Goal: Book appointment/travel/reservation

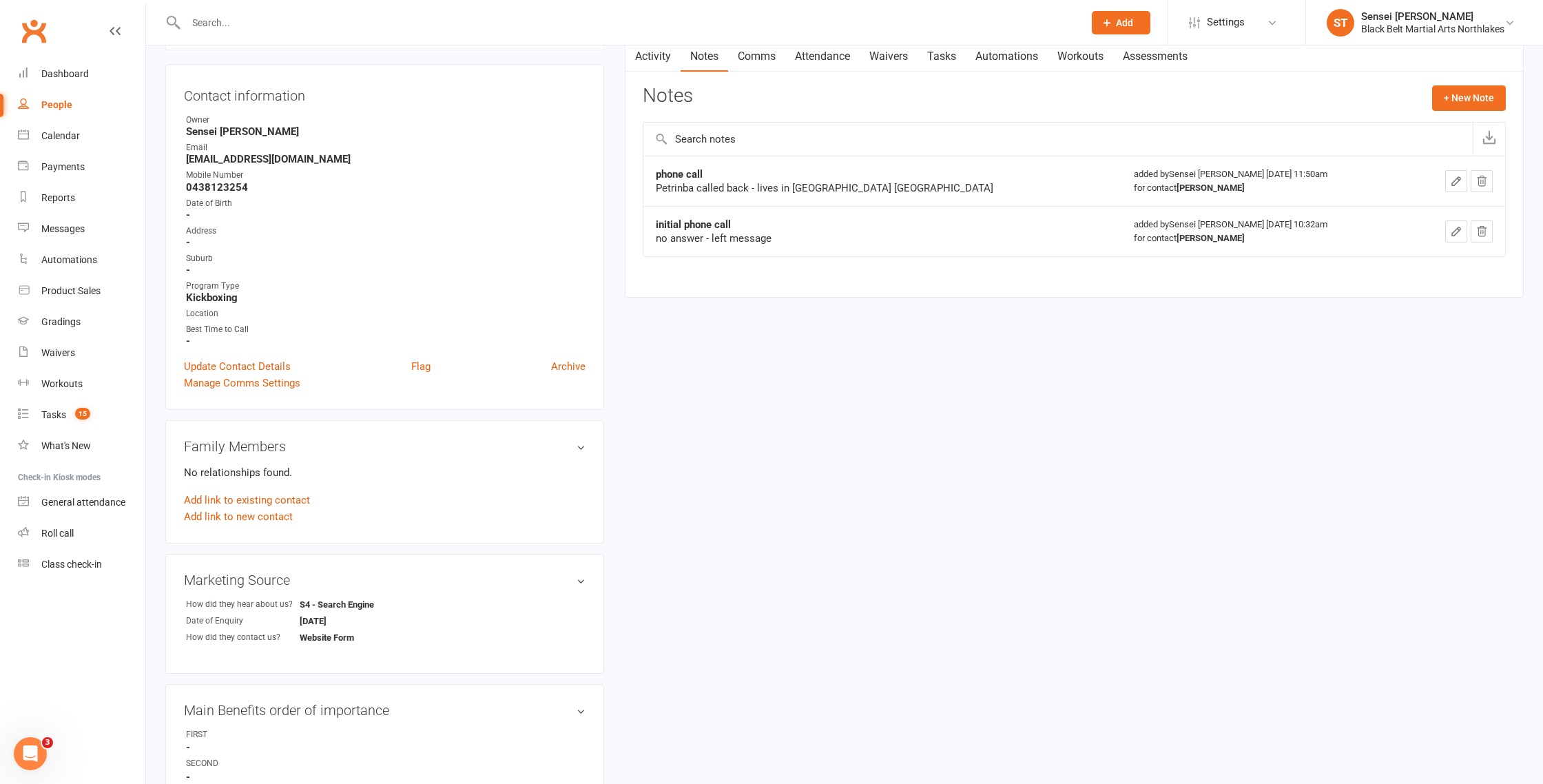
click at [240, 19] on input "text" at bounding box center [628, 22] width 892 height 19
click at [53, 138] on div "Calendar" at bounding box center [61, 136] width 39 height 11
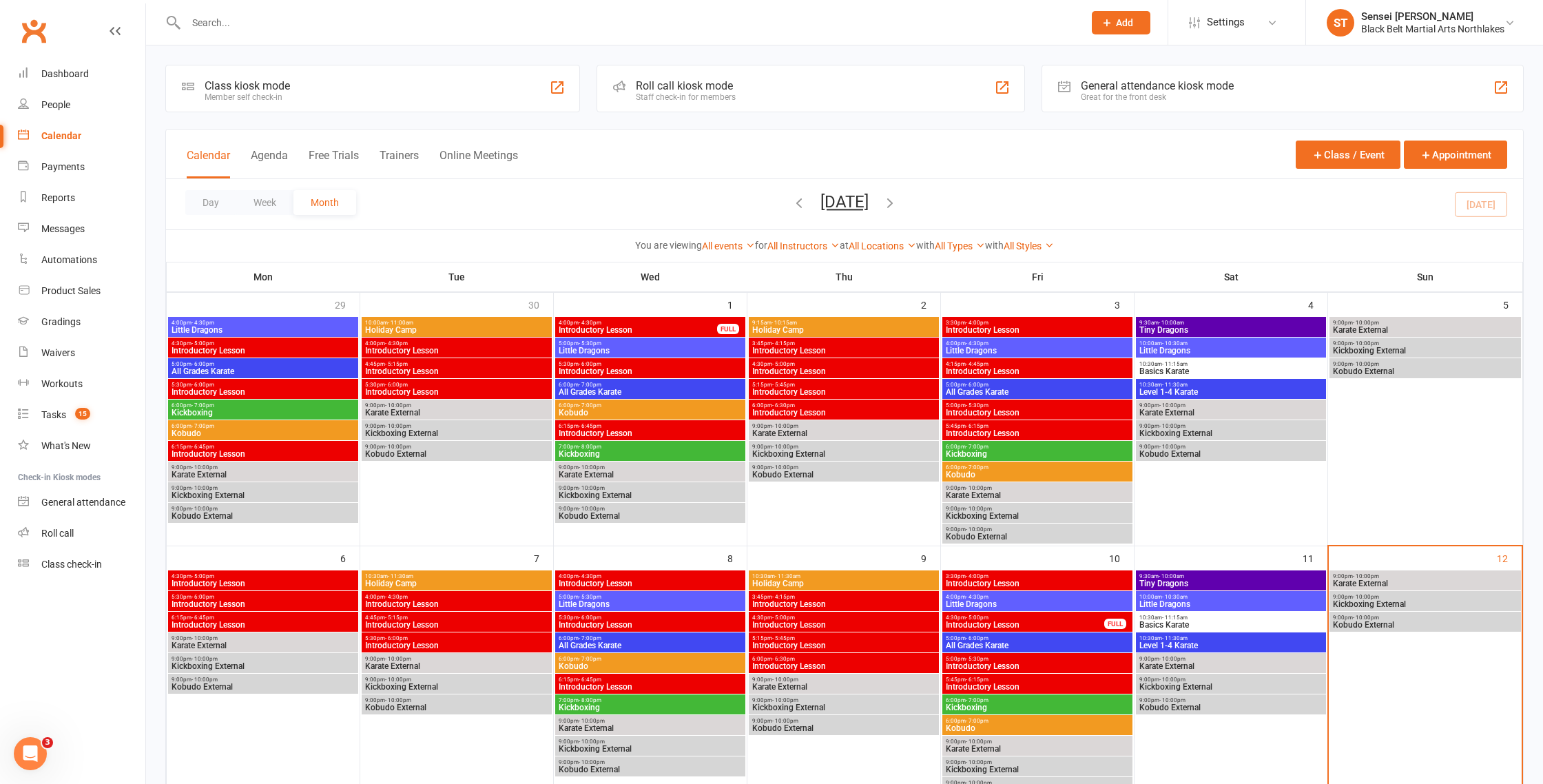
click at [318, 151] on button "Free Trials" at bounding box center [334, 163] width 51 height 30
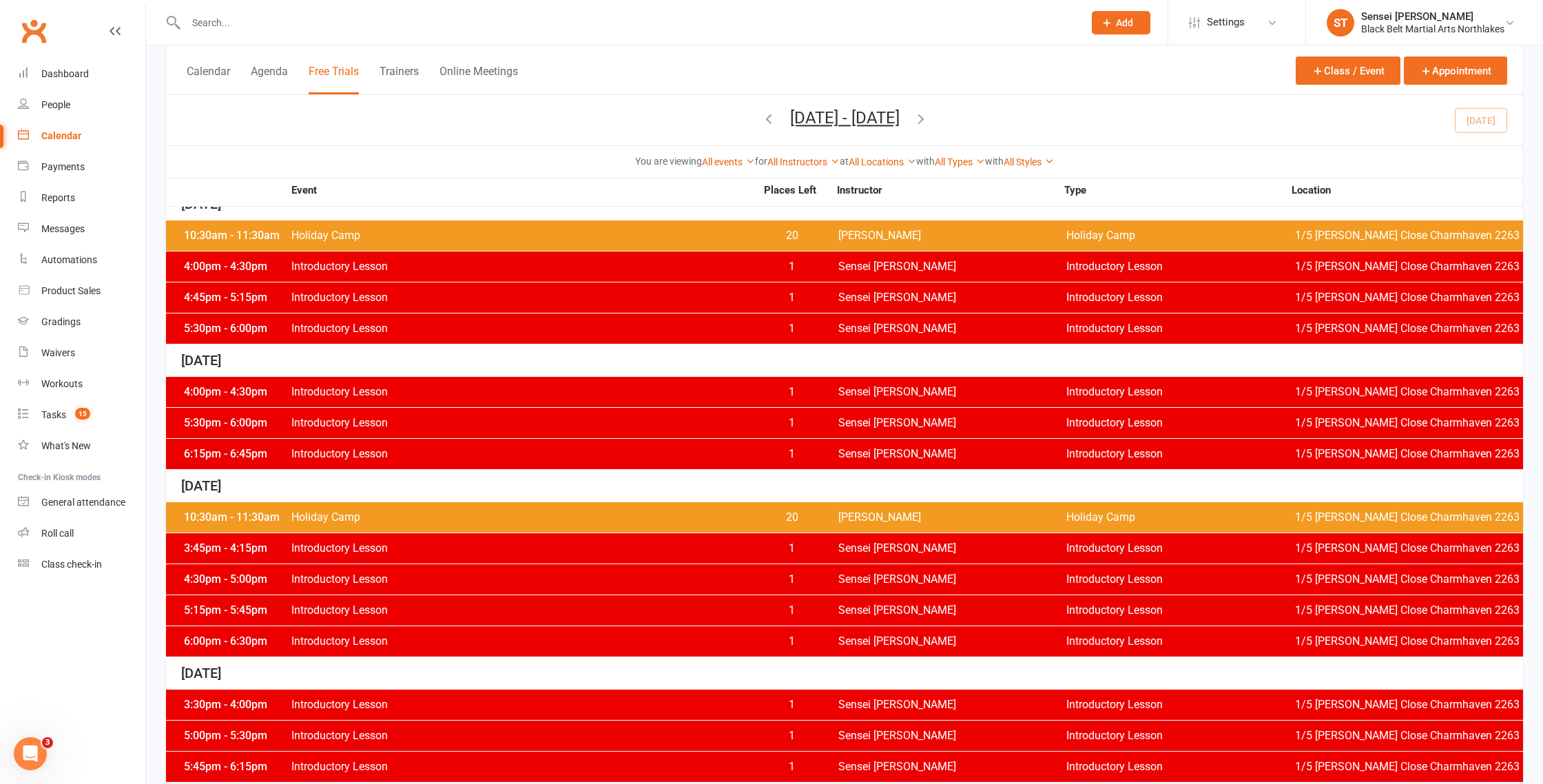
scroll to position [249, 0]
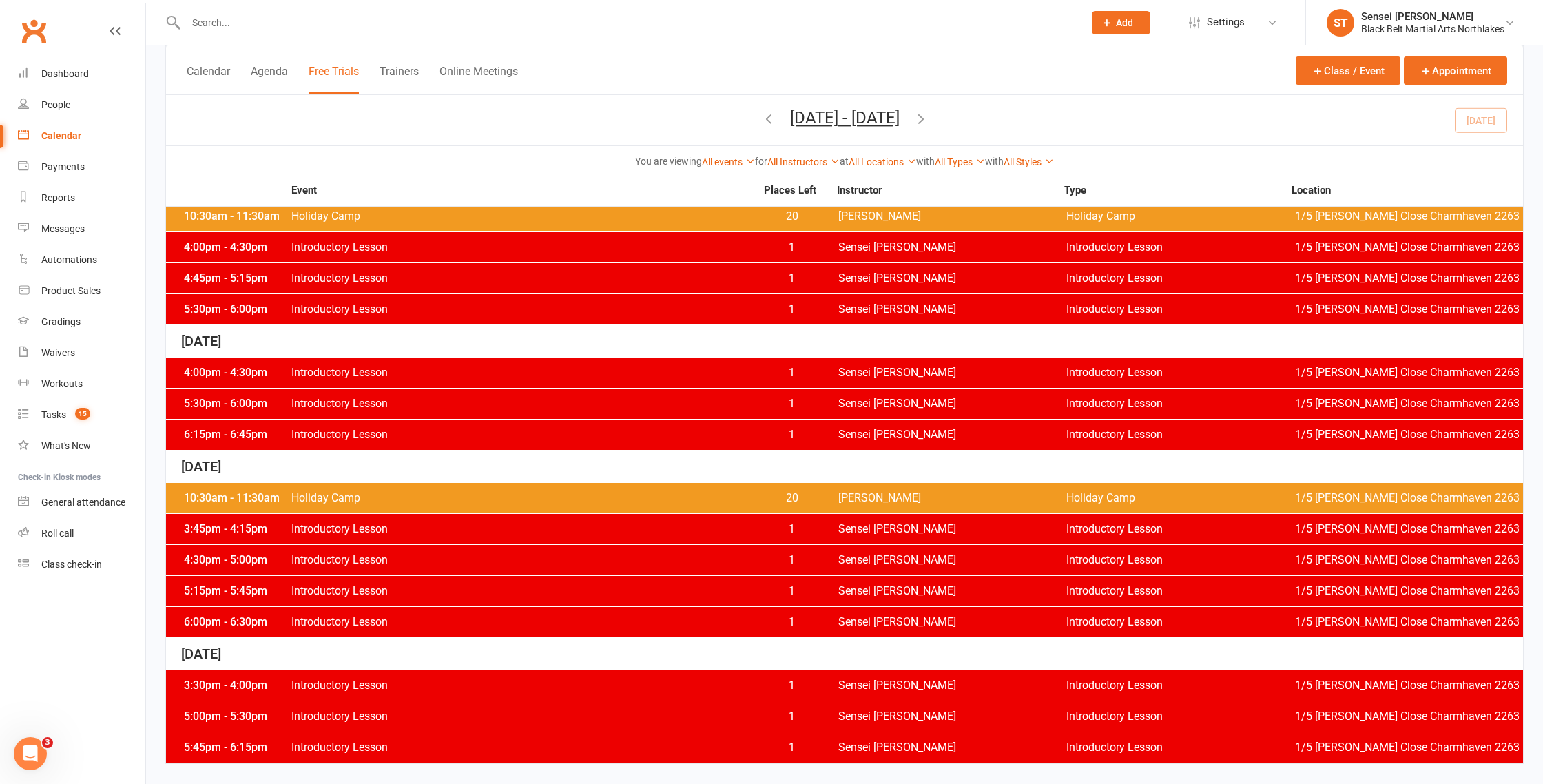
click at [928, 117] on icon "button" at bounding box center [921, 118] width 15 height 15
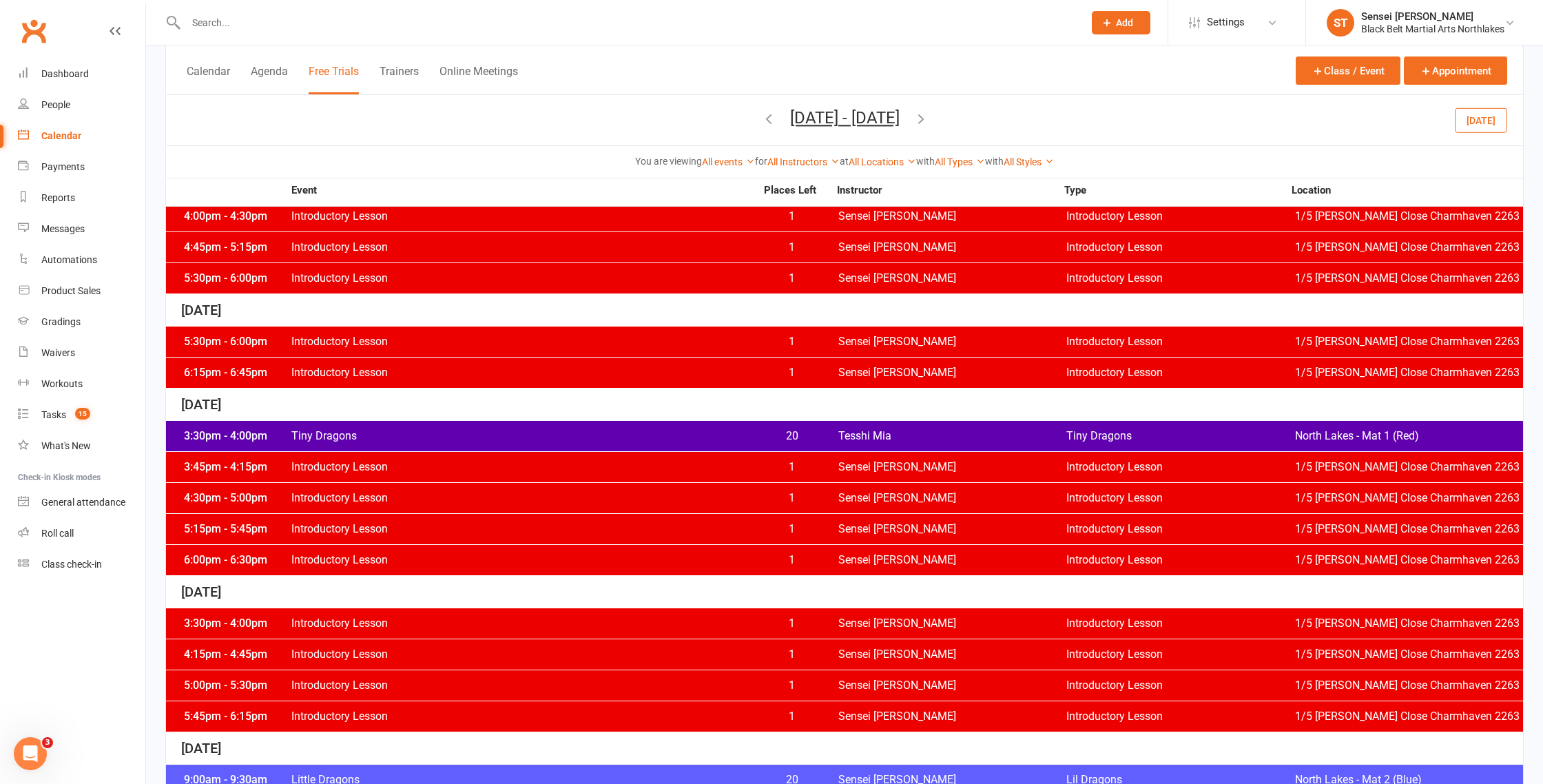
click at [56, 142] on link "Calendar" at bounding box center [81, 136] width 128 height 31
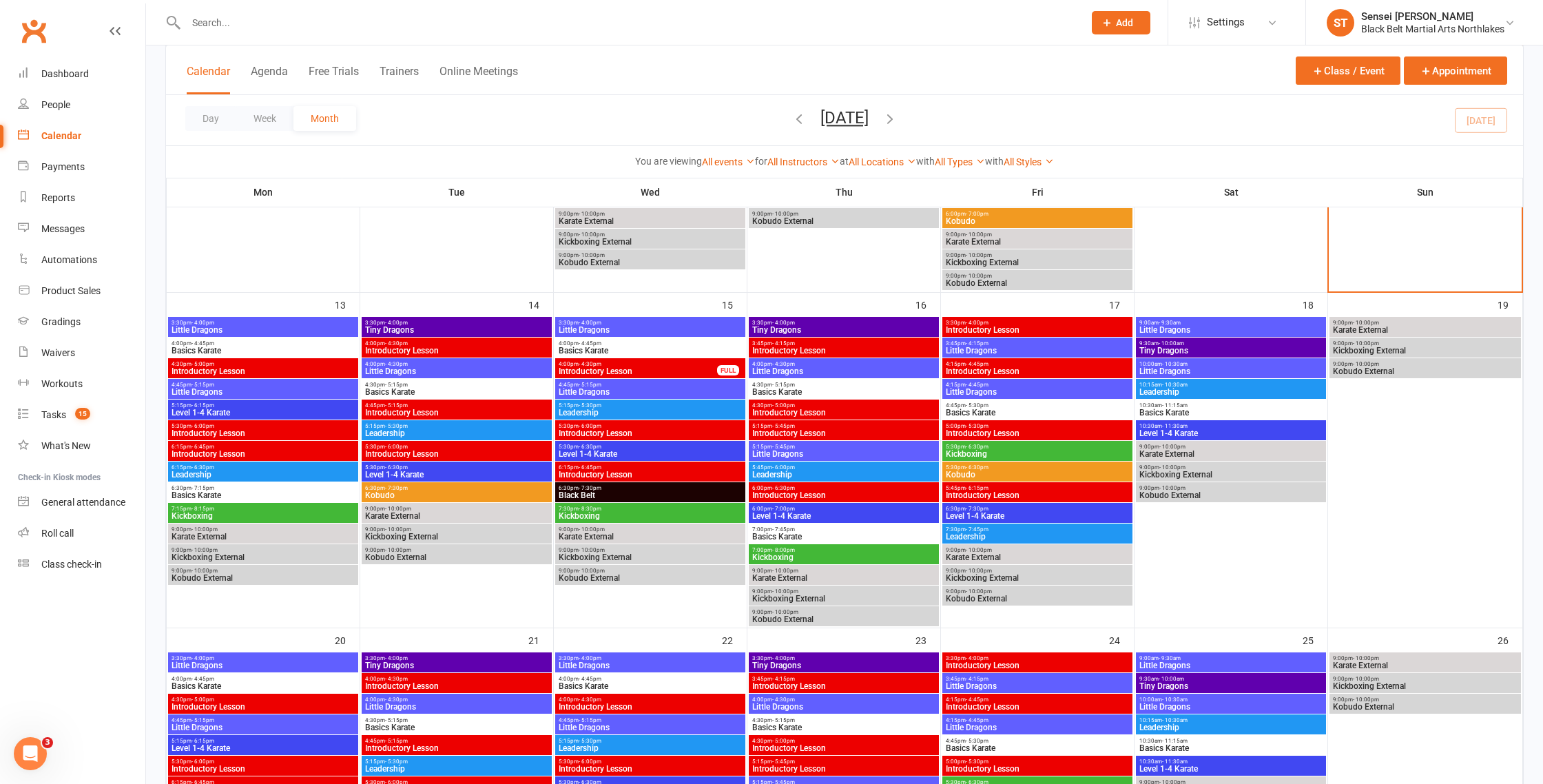
scroll to position [506, 0]
click at [214, 451] on span "Introductory Lesson" at bounding box center [264, 454] width 185 height 8
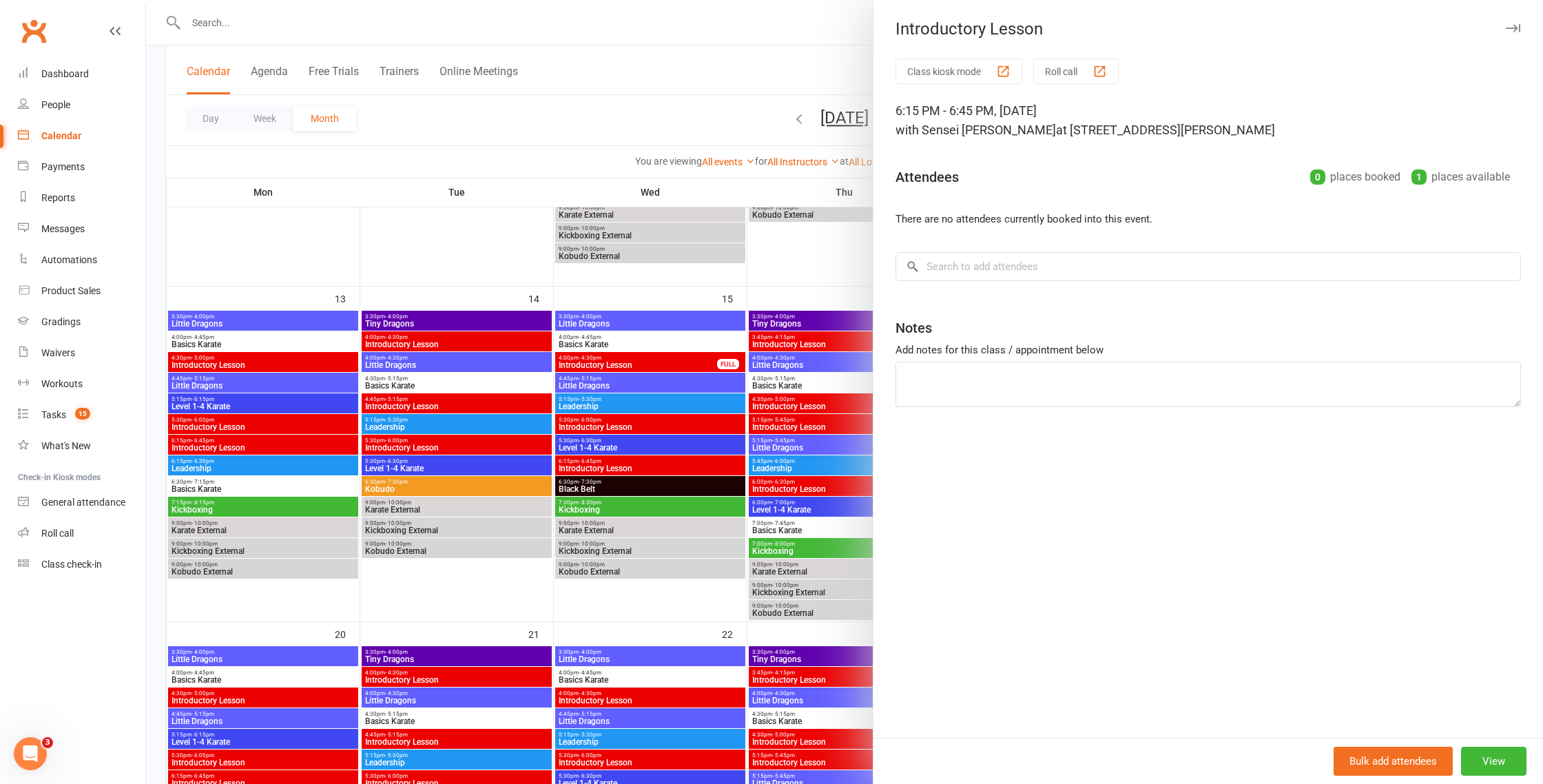
scroll to position [517, 0]
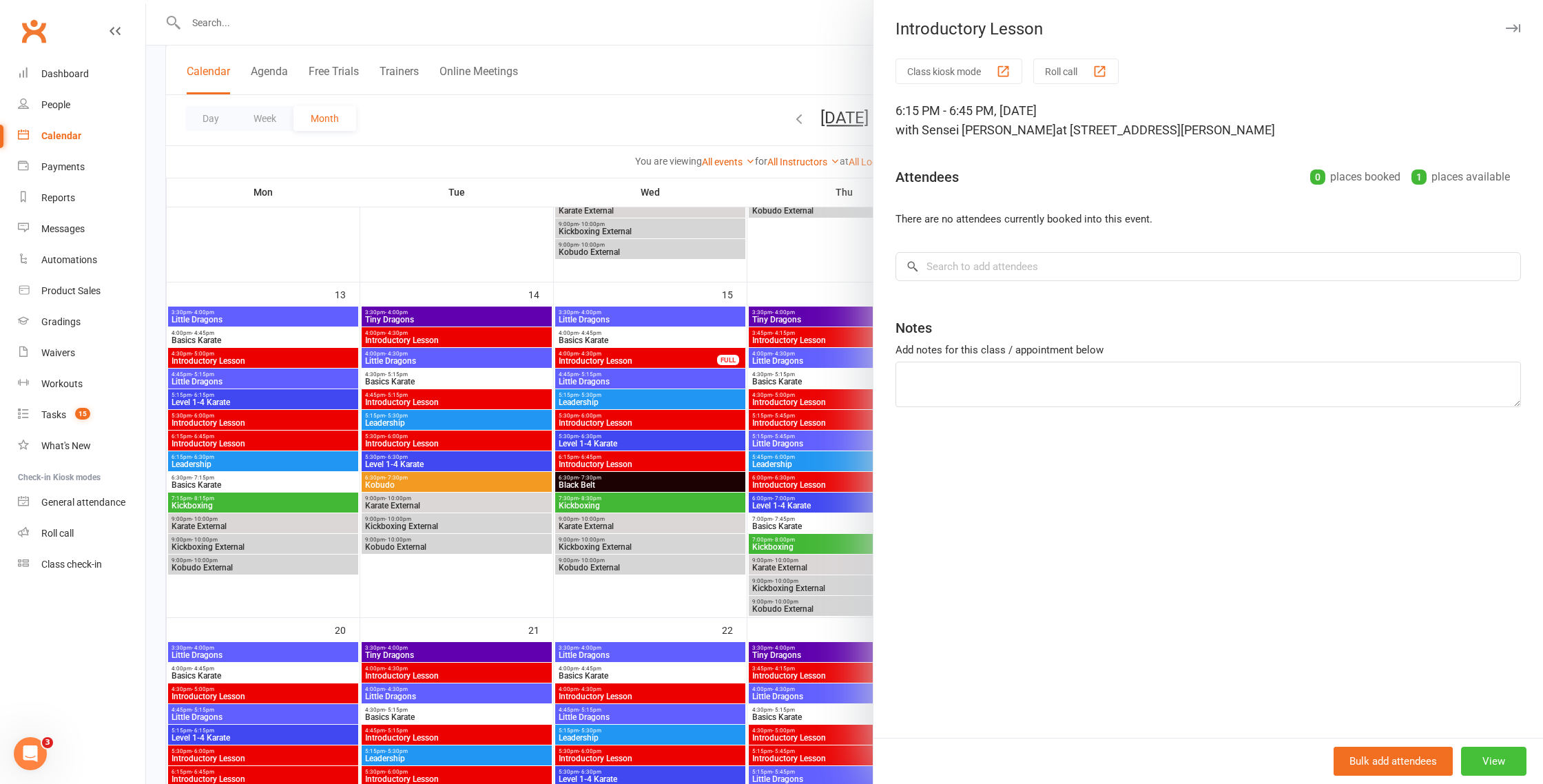
click at [1504, 766] on button "View" at bounding box center [1493, 761] width 65 height 29
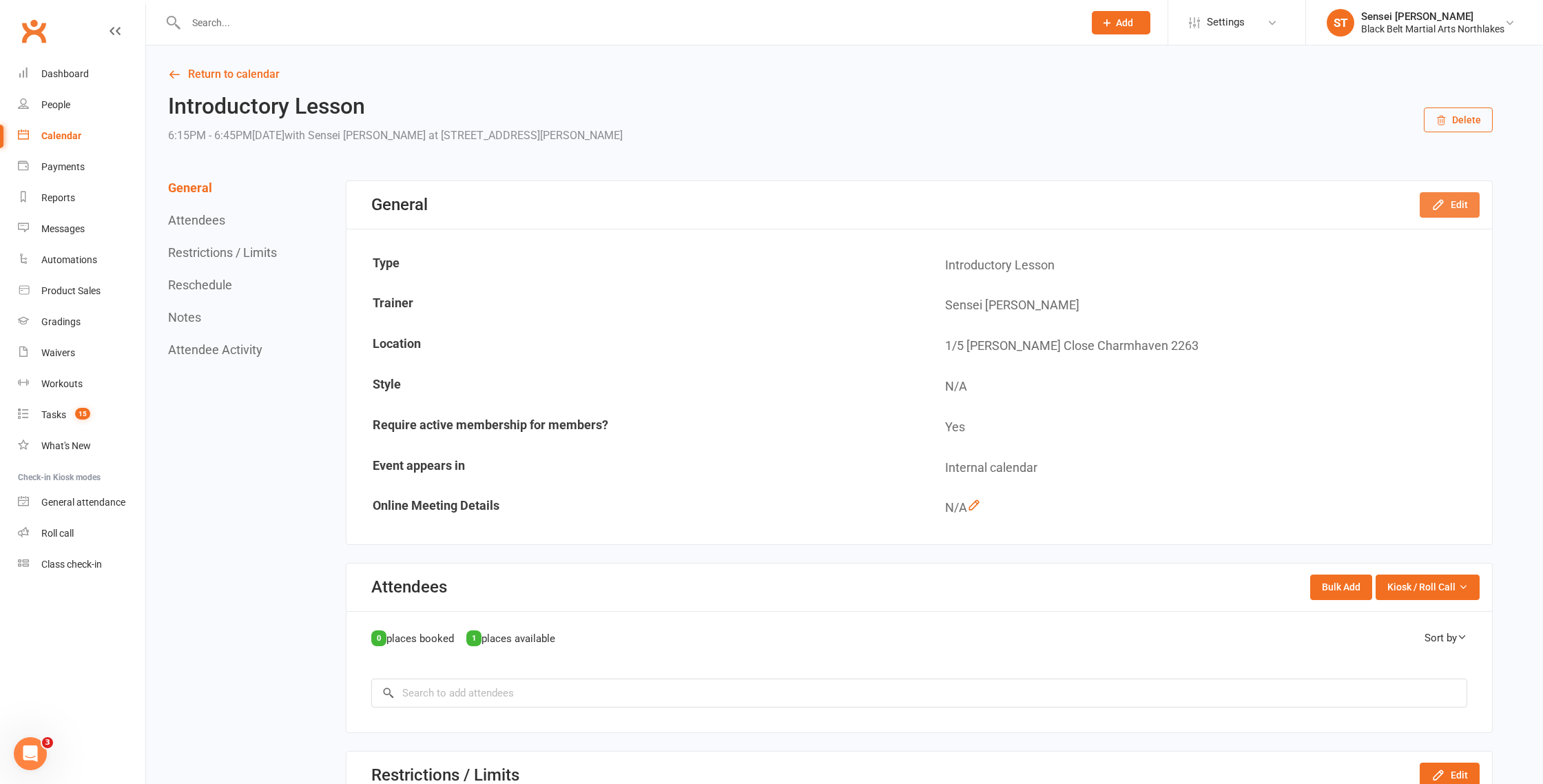
click at [1456, 200] on button "Edit" at bounding box center [1450, 204] width 60 height 24
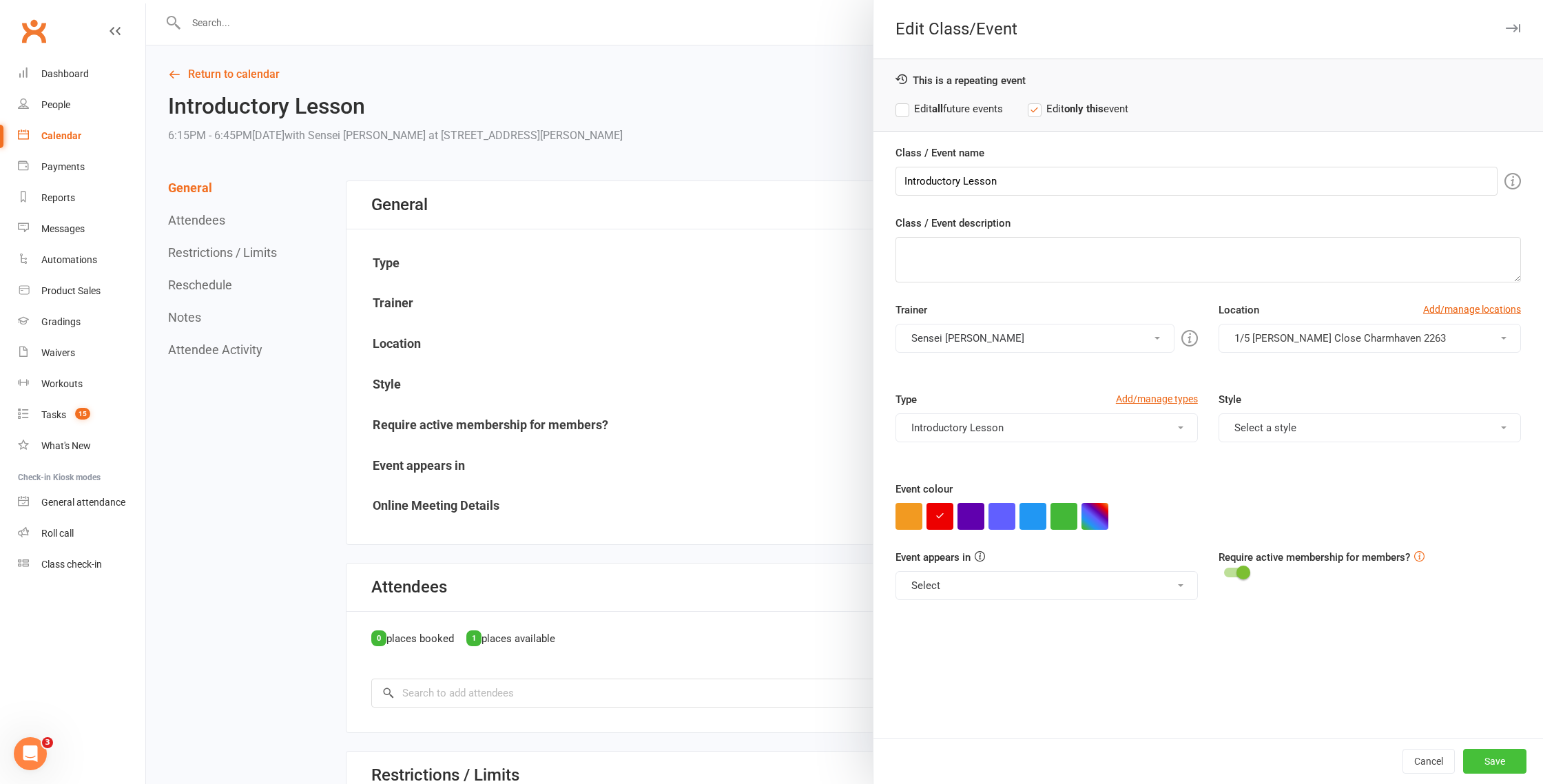
click at [1497, 760] on button "Save" at bounding box center [1495, 760] width 63 height 24
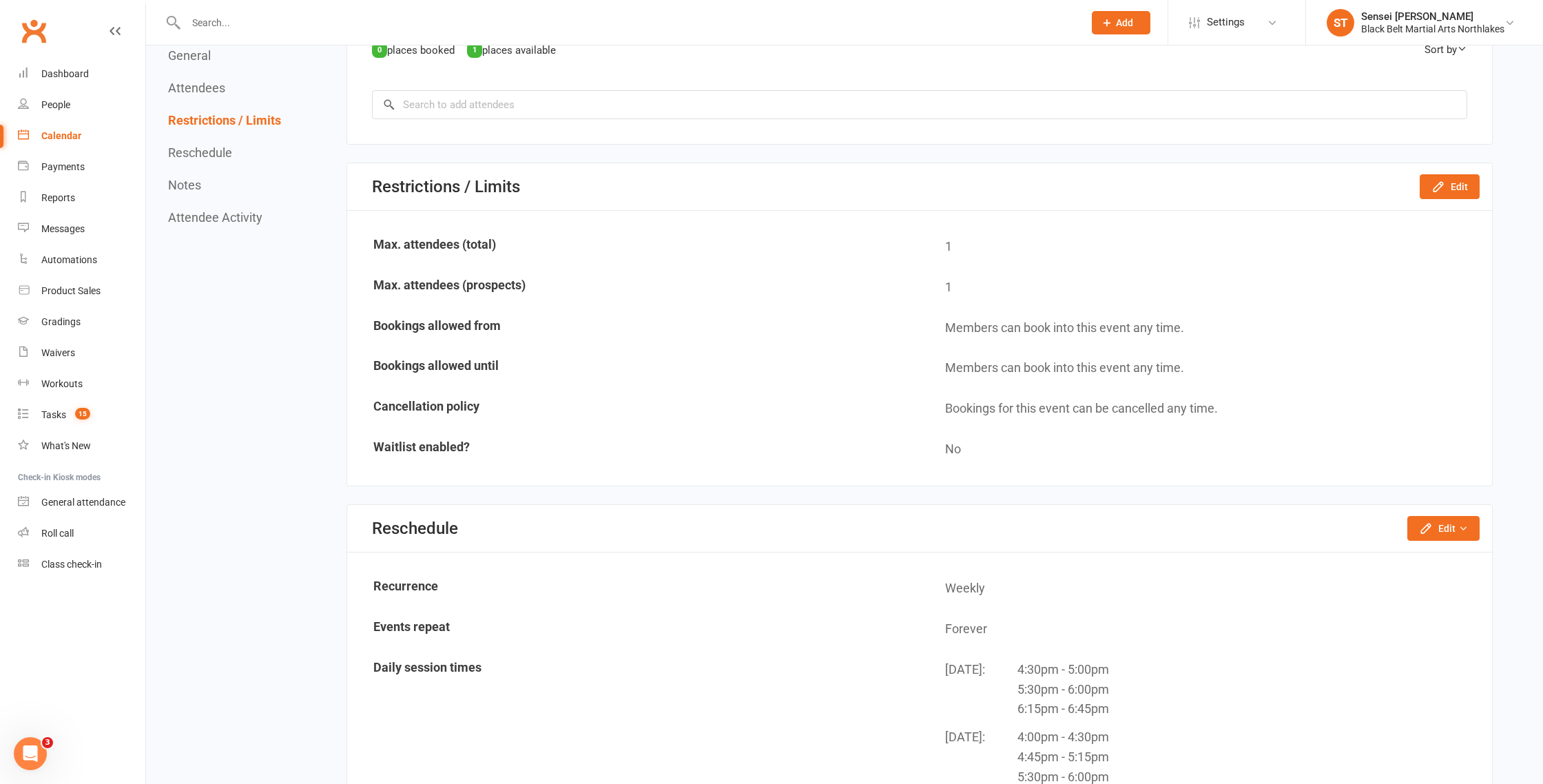
scroll to position [592, 0]
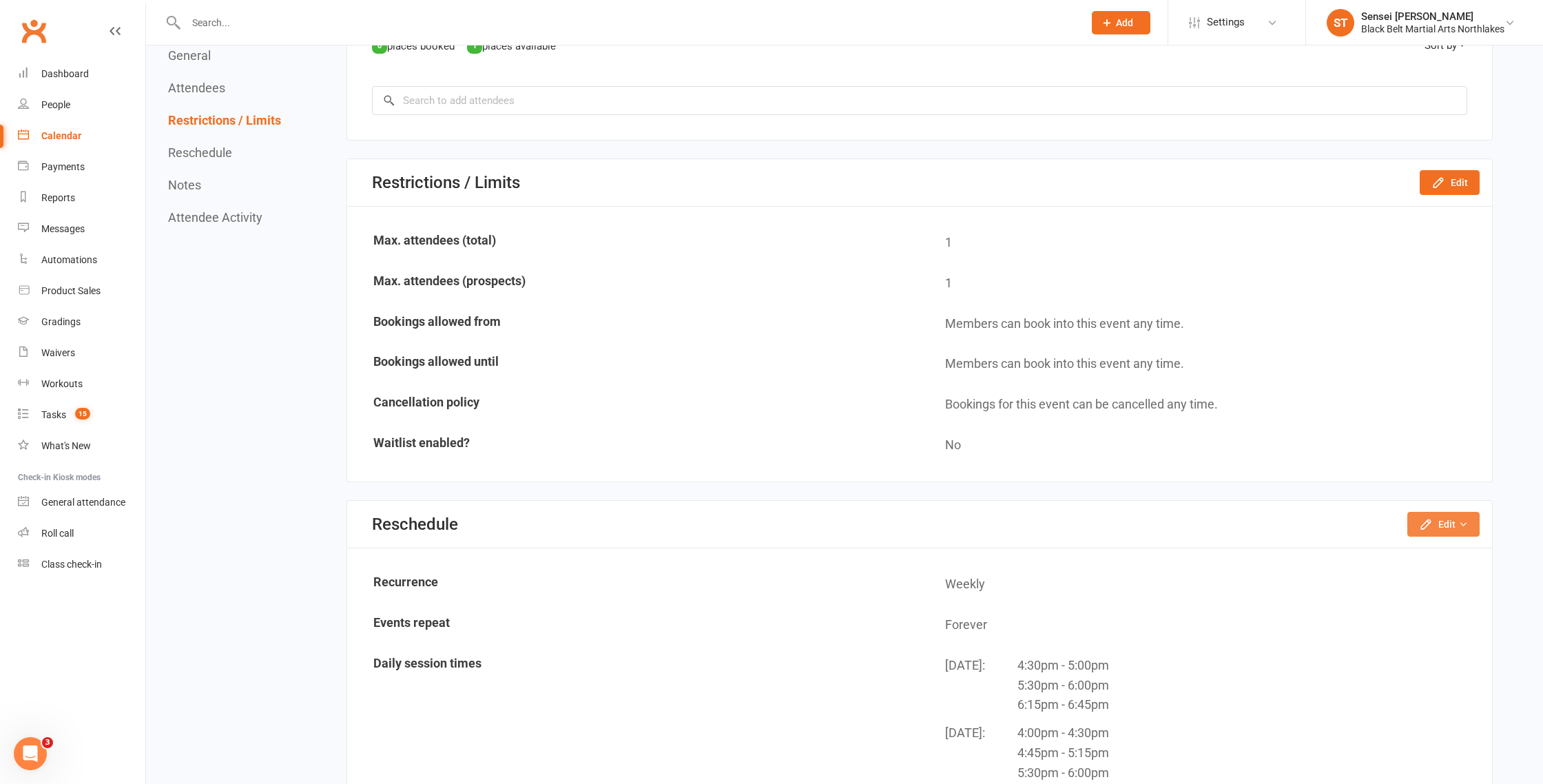
click at [1438, 523] on button "Edit" at bounding box center [1443, 523] width 72 height 24
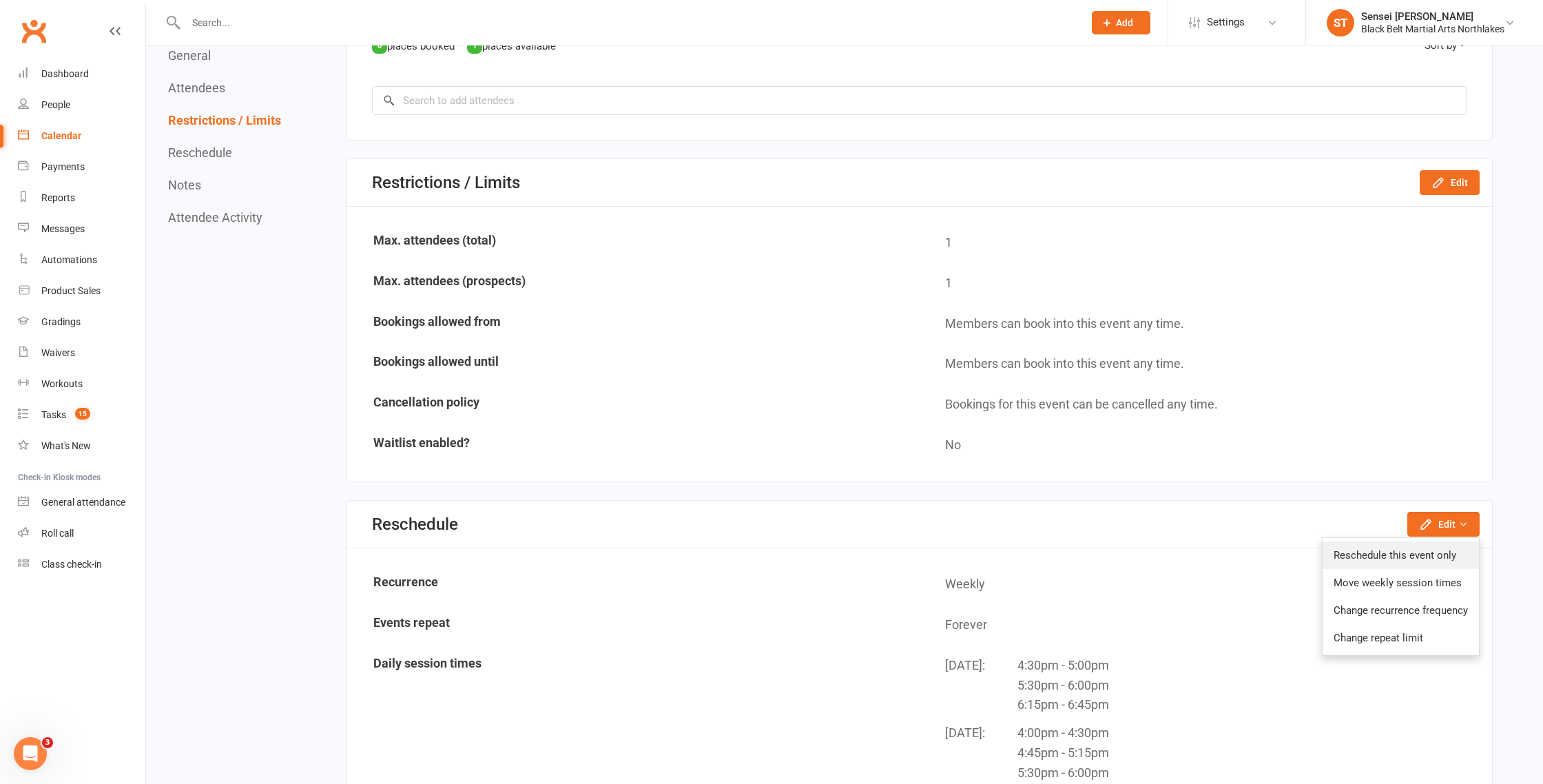
click at [1395, 551] on link "Reschedule this event only" at bounding box center [1401, 555] width 157 height 27
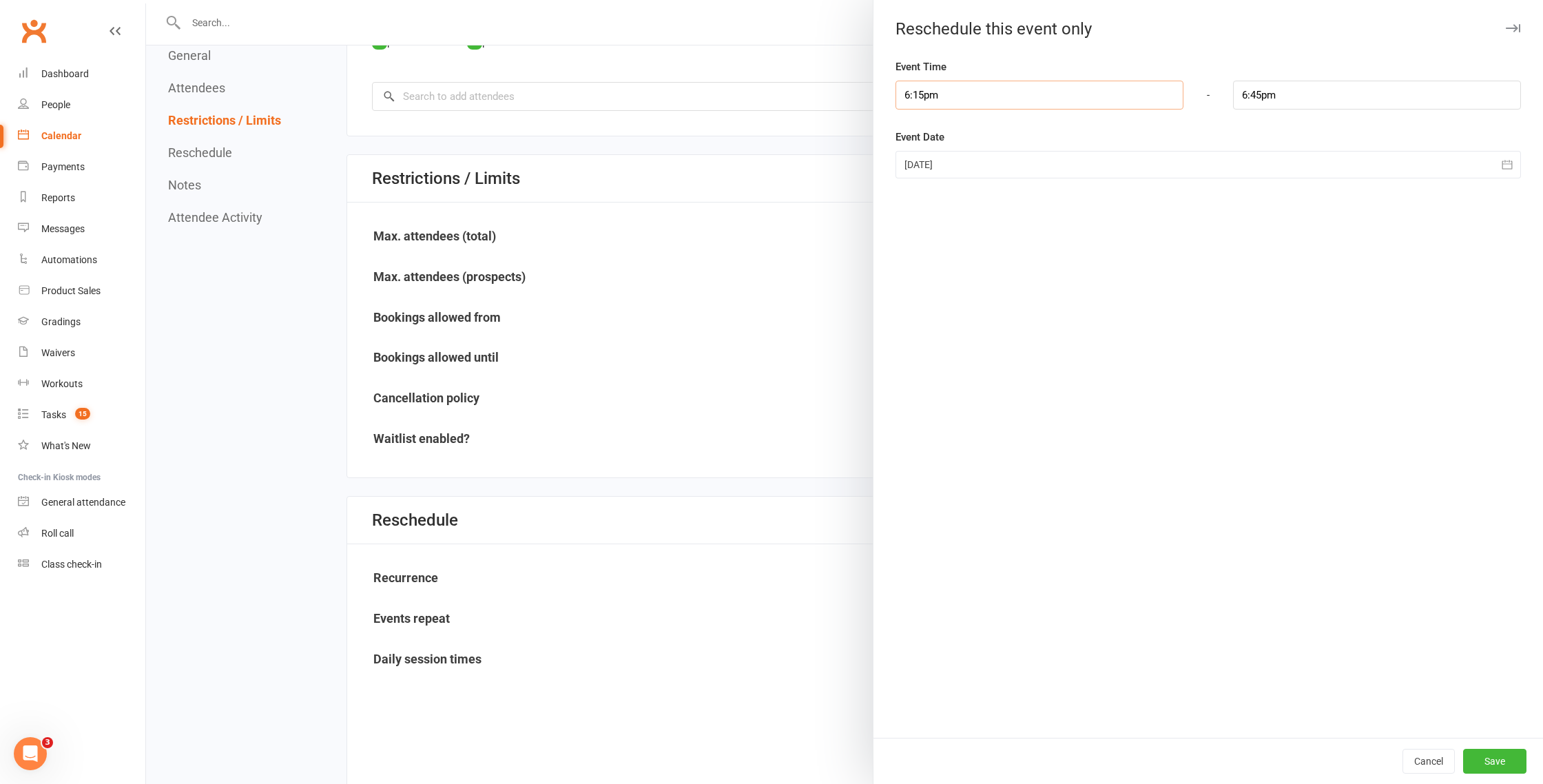
click at [1005, 107] on input "6:15pm" at bounding box center [1040, 95] width 288 height 29
type input "6:30pm"
type input "7:00pm"
click at [946, 159] on li "6:30pm" at bounding box center [929, 161] width 66 height 21
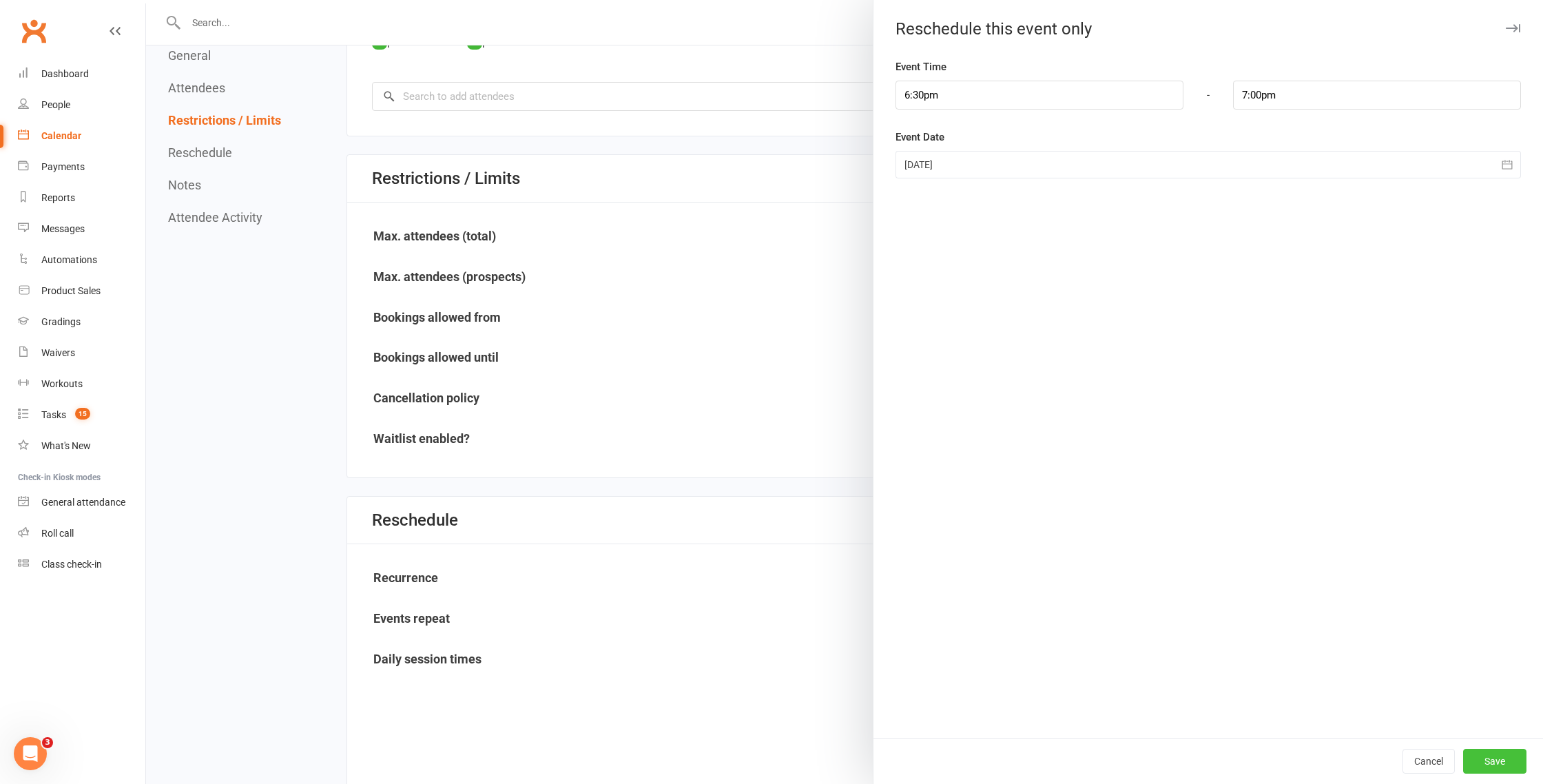
click at [1504, 764] on button "Save" at bounding box center [1495, 760] width 63 height 24
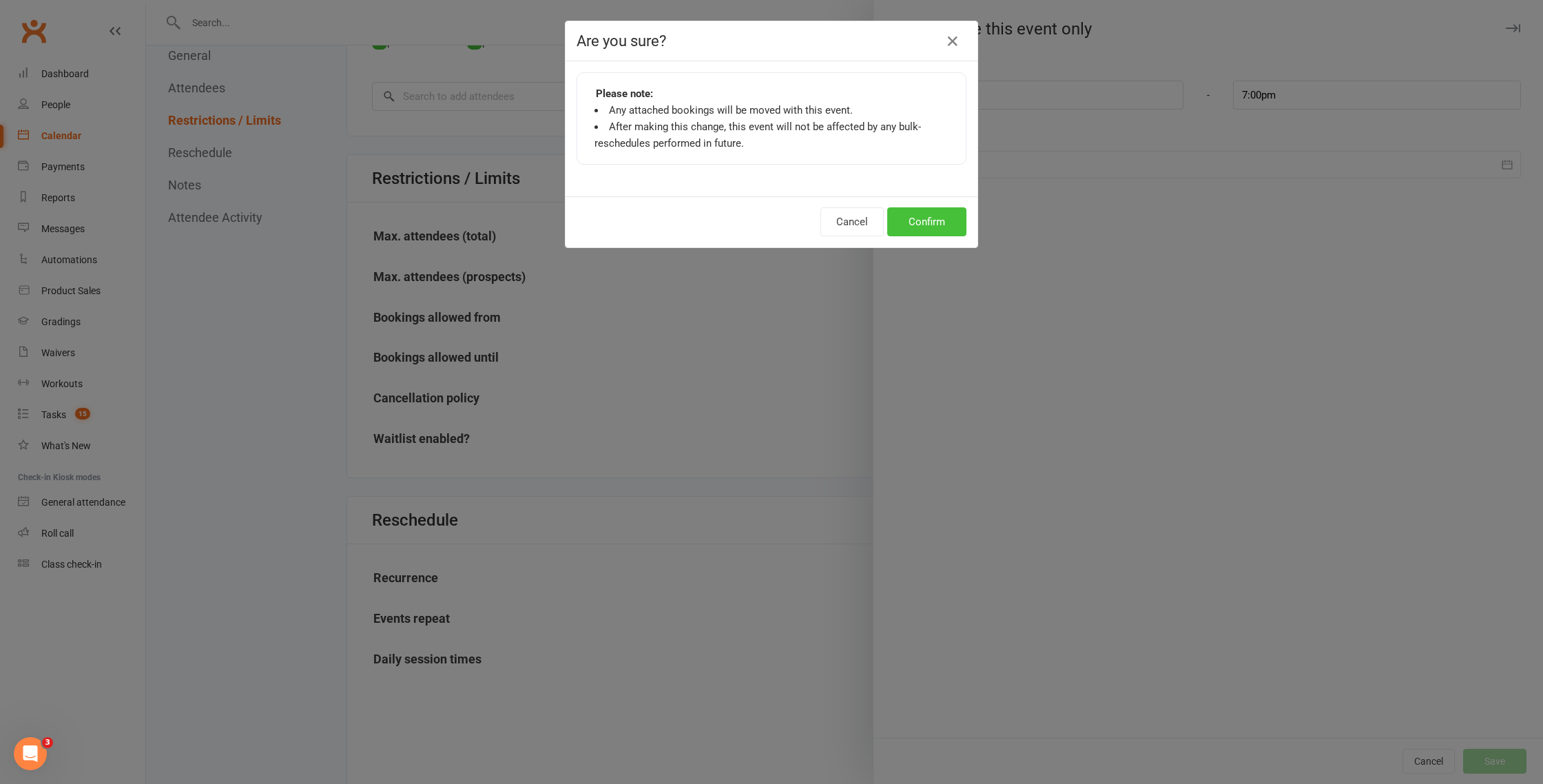
click at [934, 225] on button "Confirm" at bounding box center [926, 222] width 79 height 29
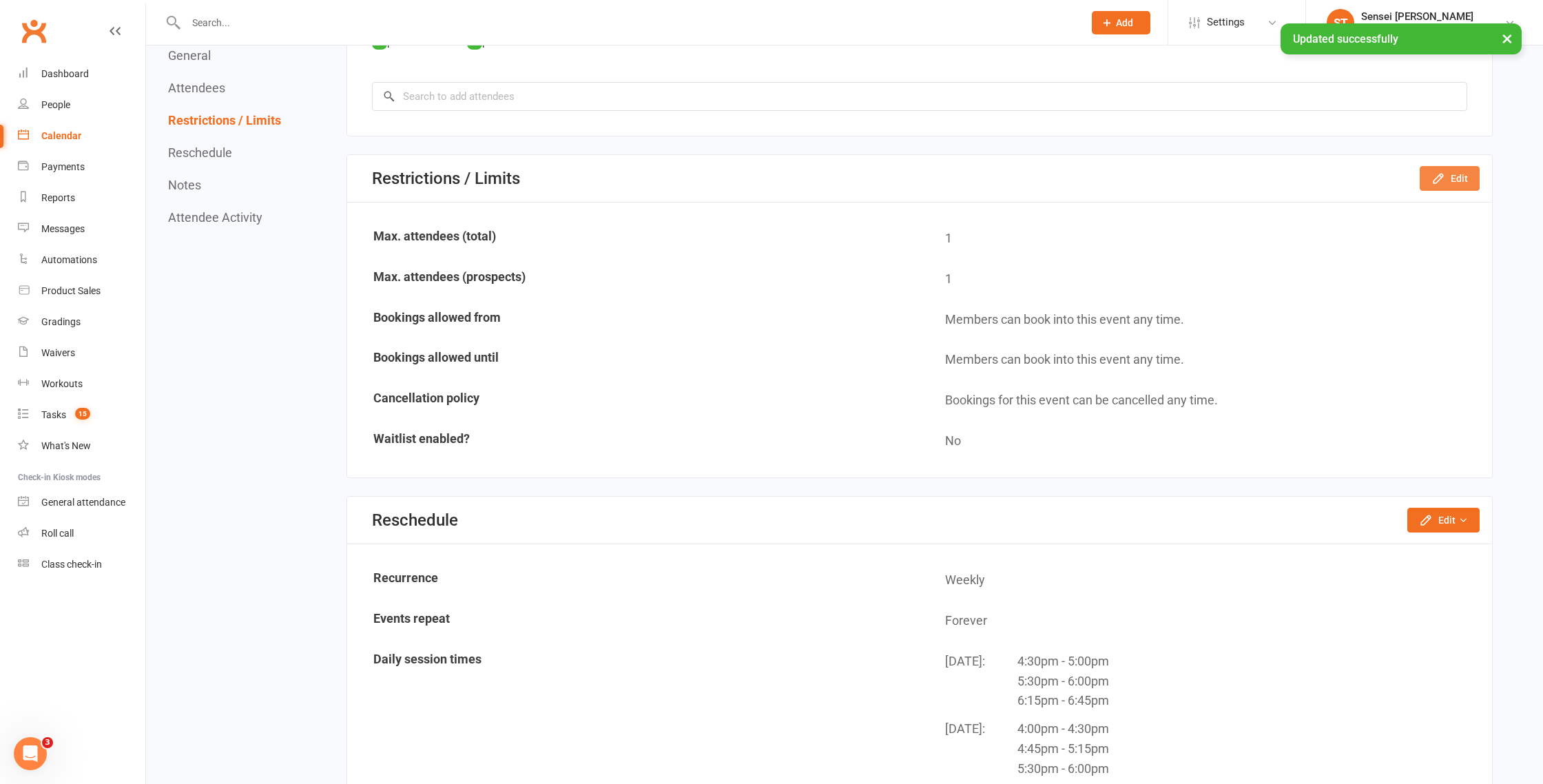
click at [1458, 177] on button "Edit" at bounding box center [1450, 177] width 60 height 24
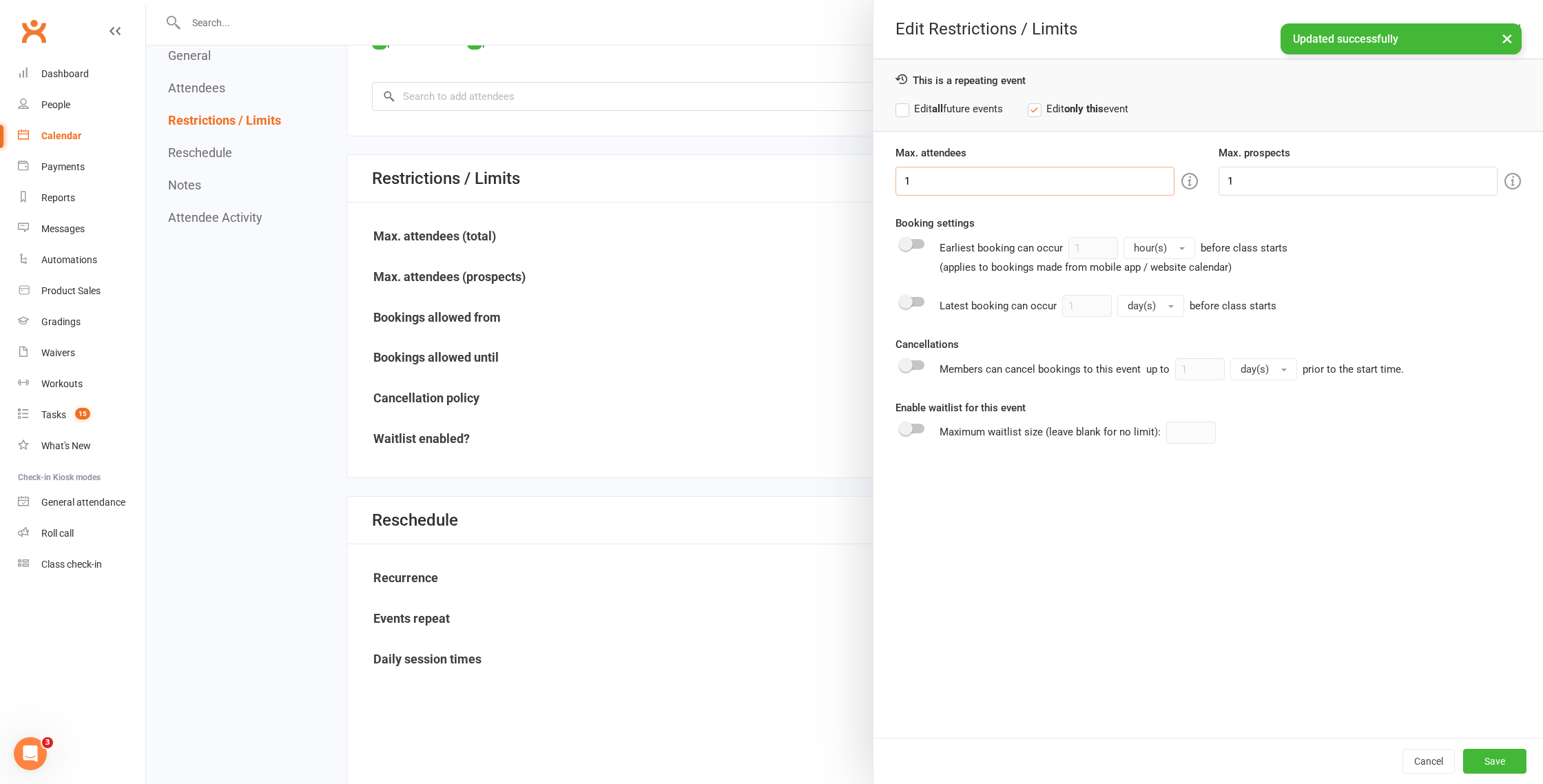
click at [941, 175] on input "1" at bounding box center [1035, 181] width 279 height 29
type input "2"
click at [1248, 181] on input "1" at bounding box center [1358, 181] width 279 height 29
type input "2"
click at [1506, 757] on button "Save" at bounding box center [1495, 760] width 63 height 24
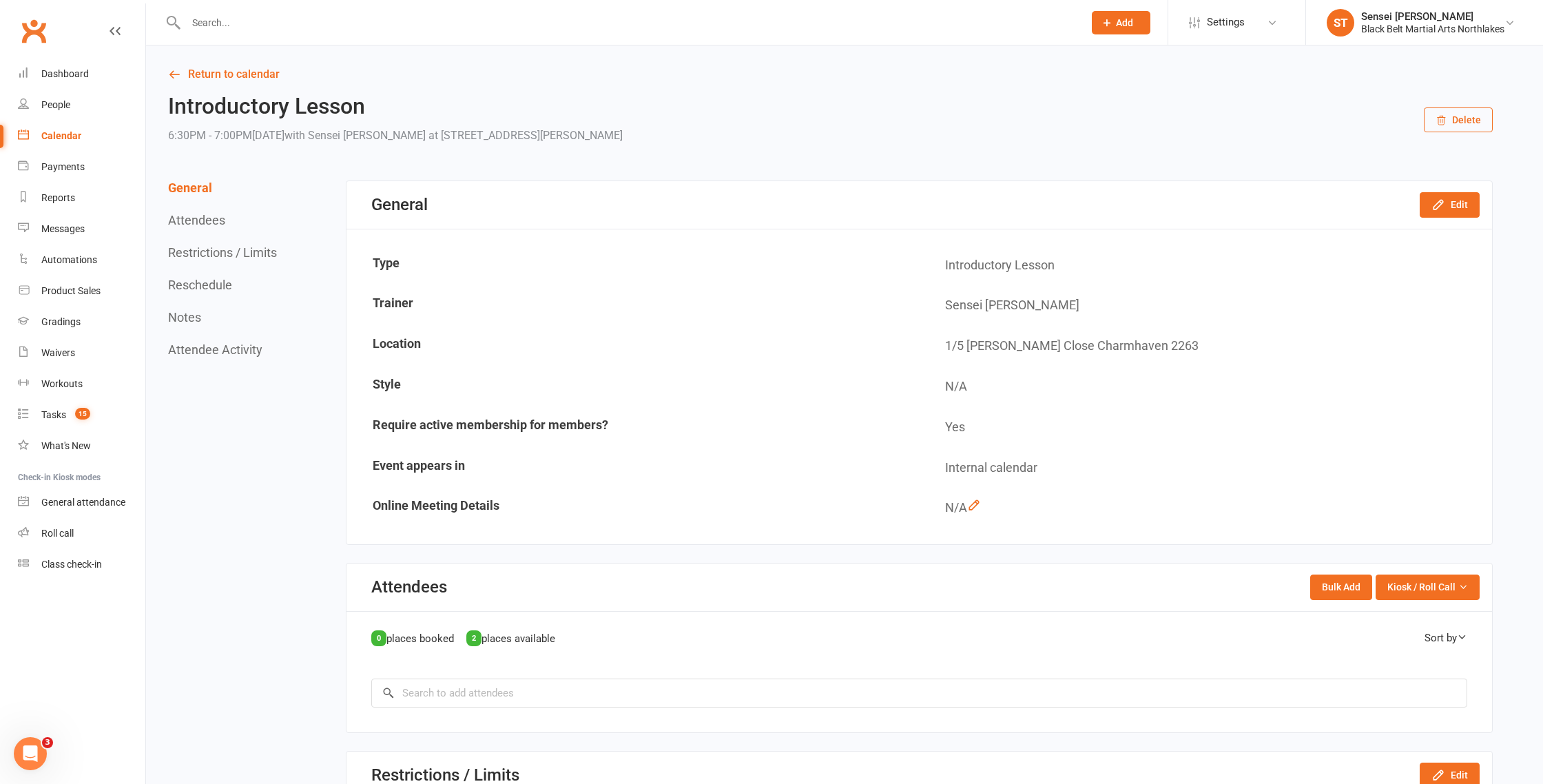
scroll to position [59, 0]
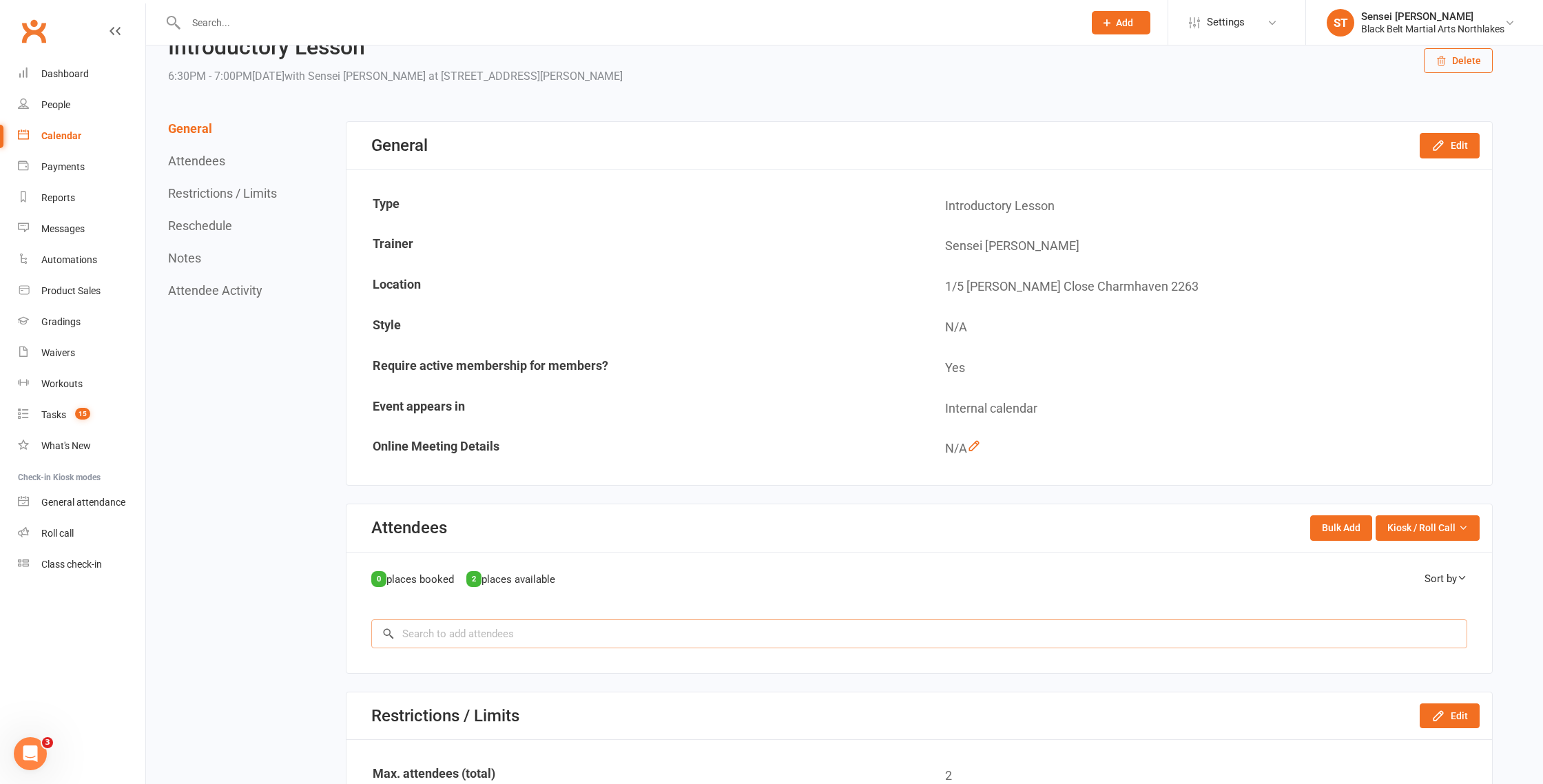
click at [454, 632] on input "search" at bounding box center [919, 634] width 1096 height 29
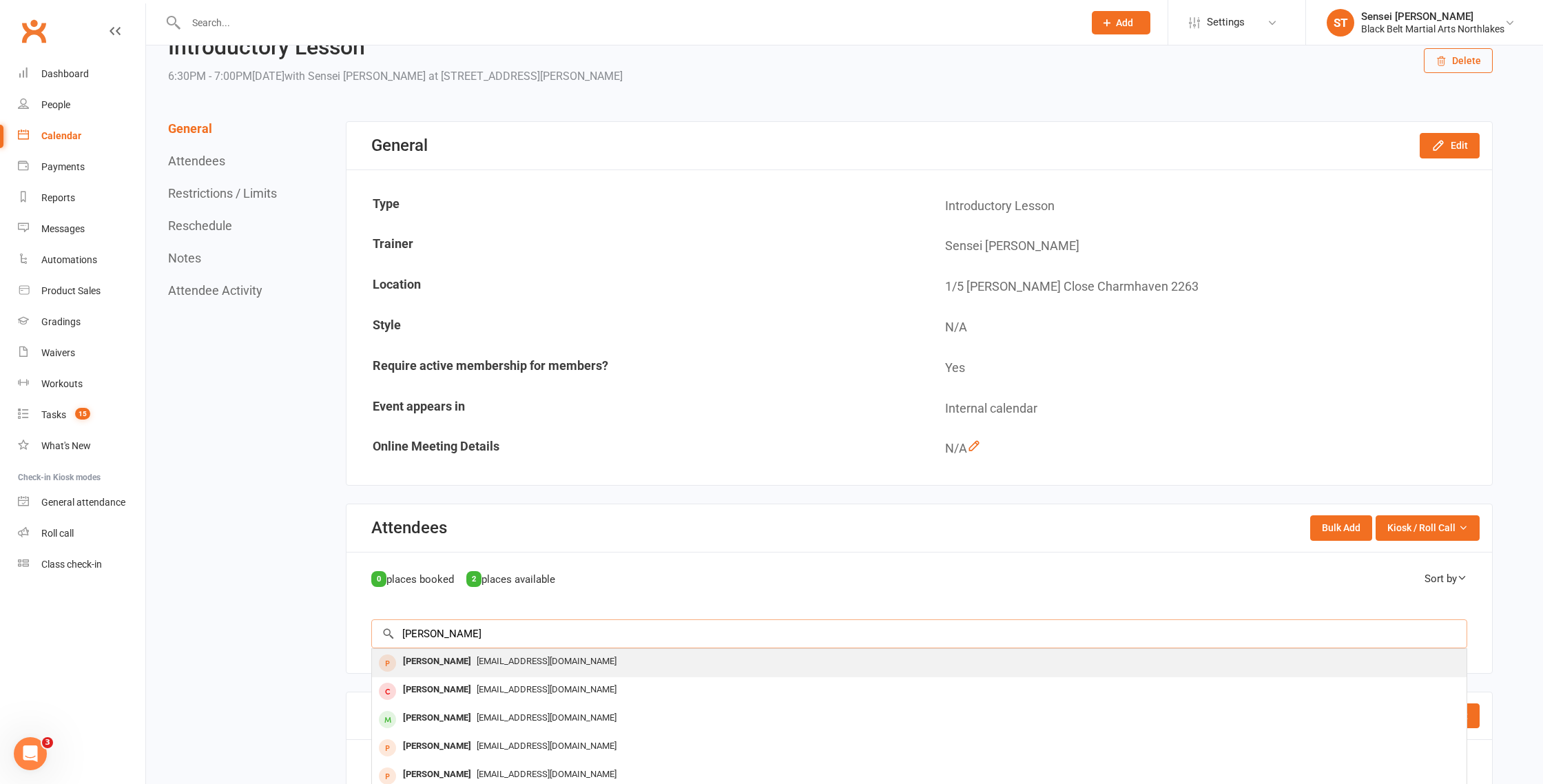
type input "[PERSON_NAME]"
click at [439, 661] on div "[PERSON_NAME]" at bounding box center [436, 662] width 79 height 20
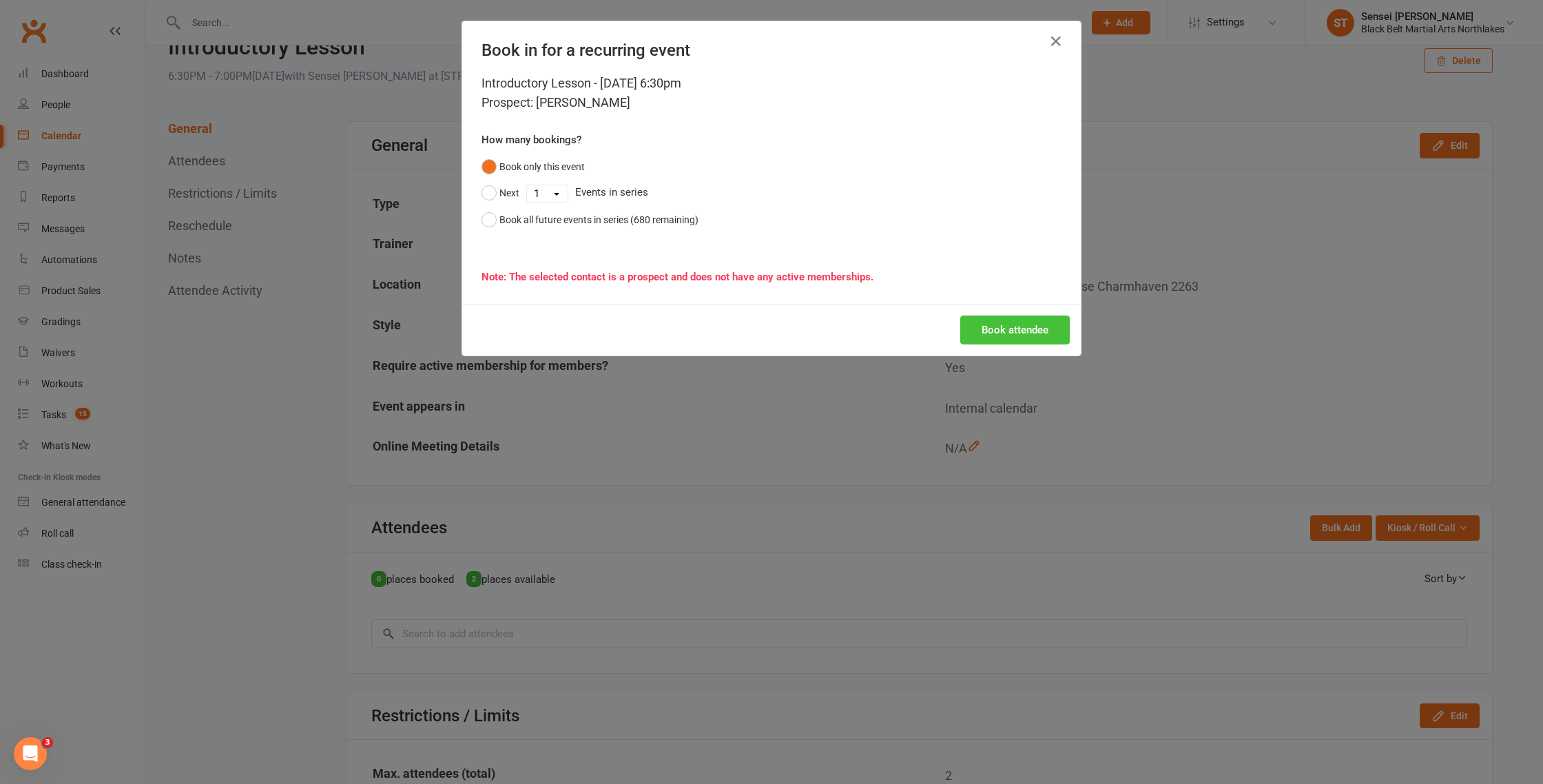
click at [994, 318] on button "Book attendee" at bounding box center [1014, 330] width 110 height 29
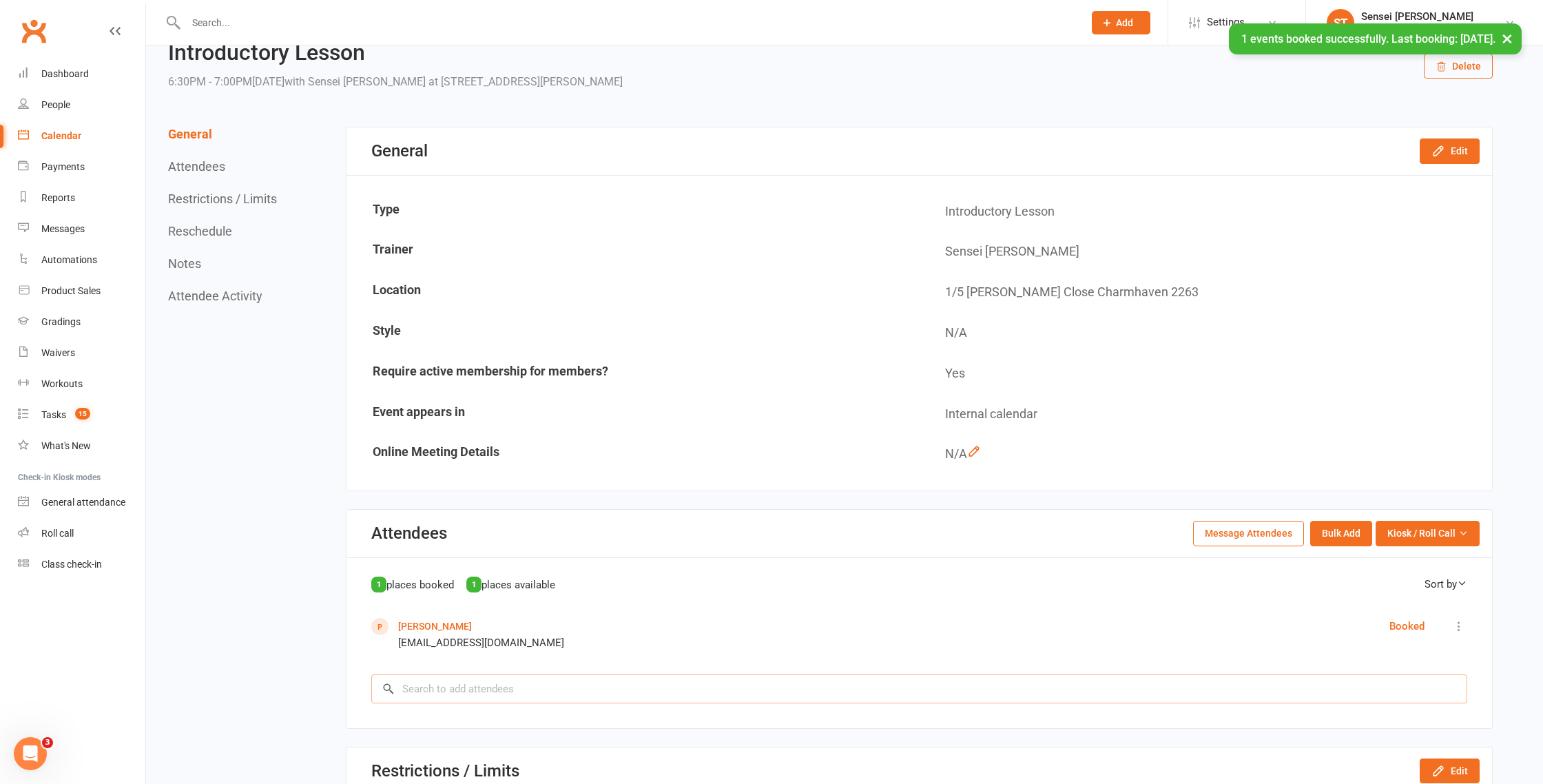
scroll to position [52, 0]
click at [439, 692] on input "search" at bounding box center [919, 691] width 1096 height 29
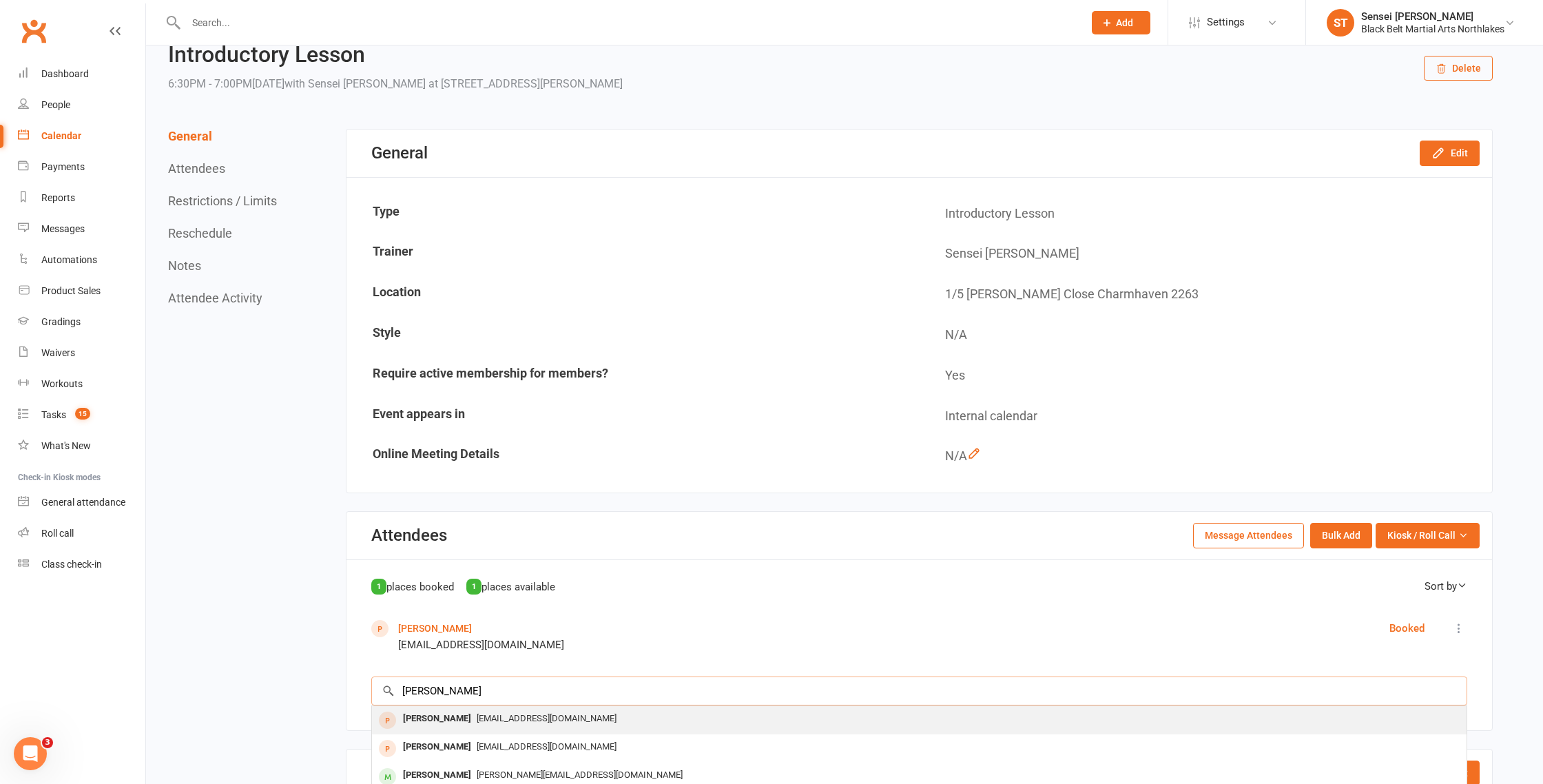
type input "[PERSON_NAME]"
click at [427, 719] on div "[PERSON_NAME]" at bounding box center [436, 719] width 79 height 20
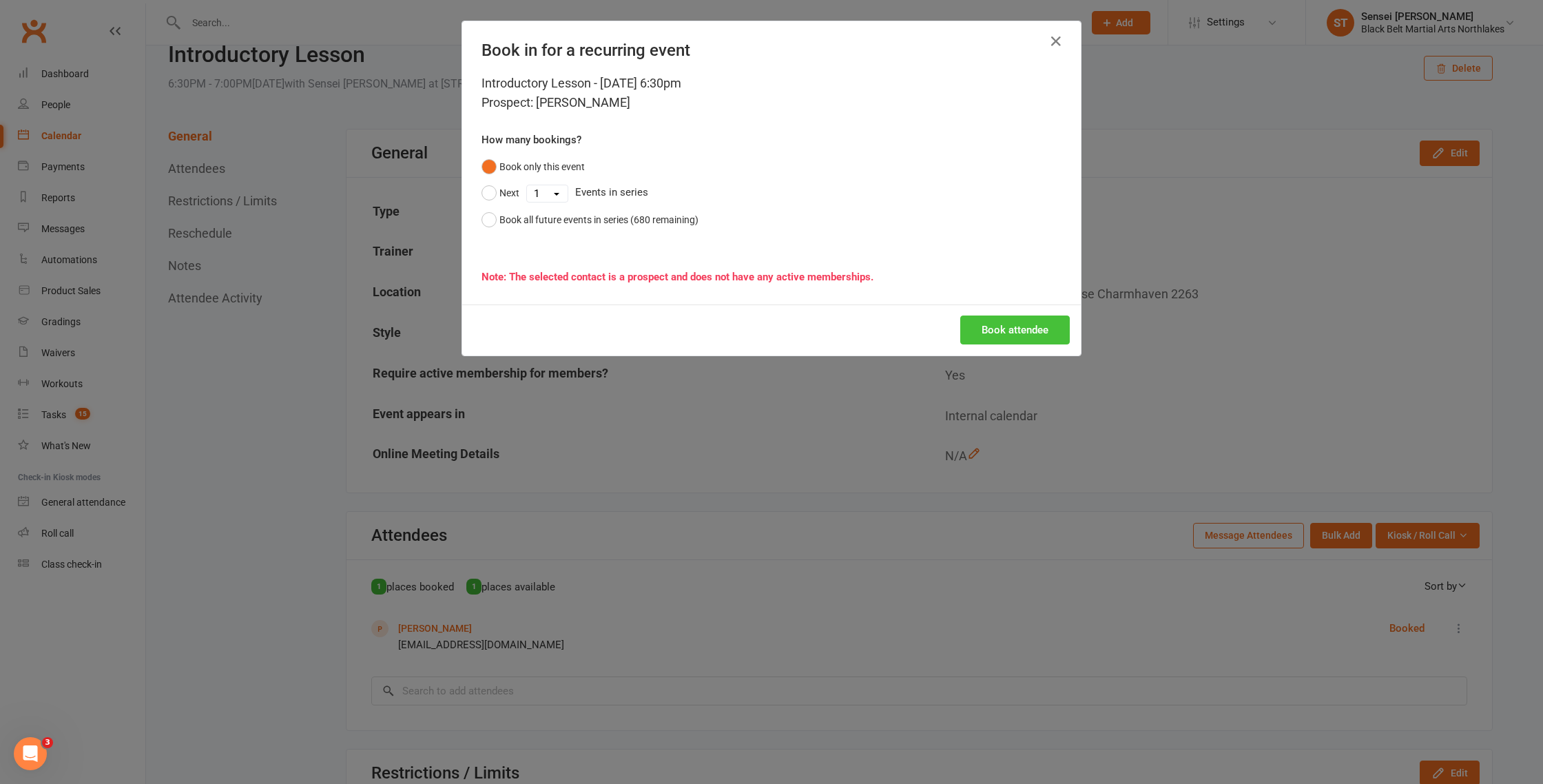
click at [1026, 330] on button "Book attendee" at bounding box center [1014, 330] width 110 height 29
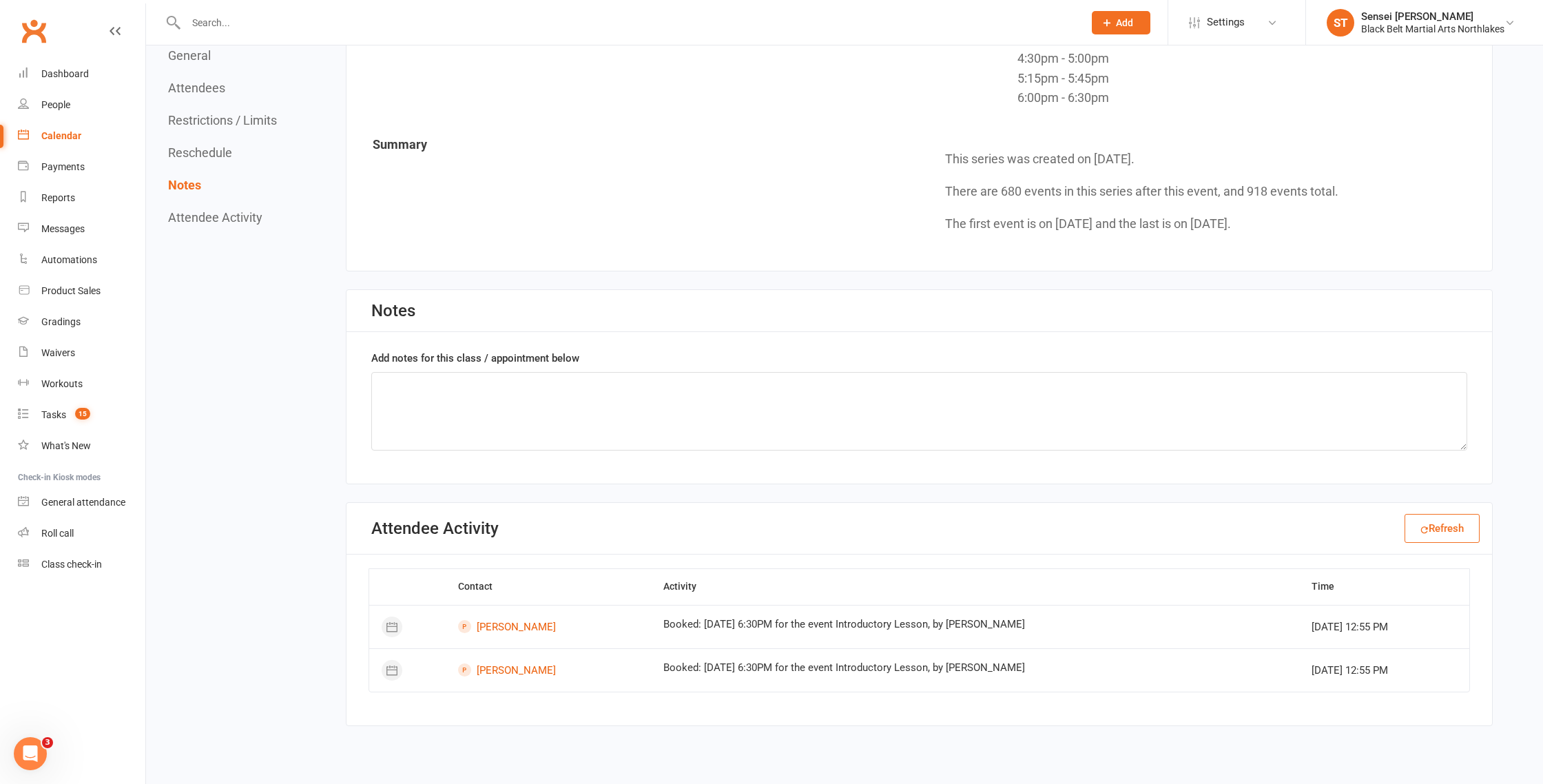
scroll to position [1535, 0]
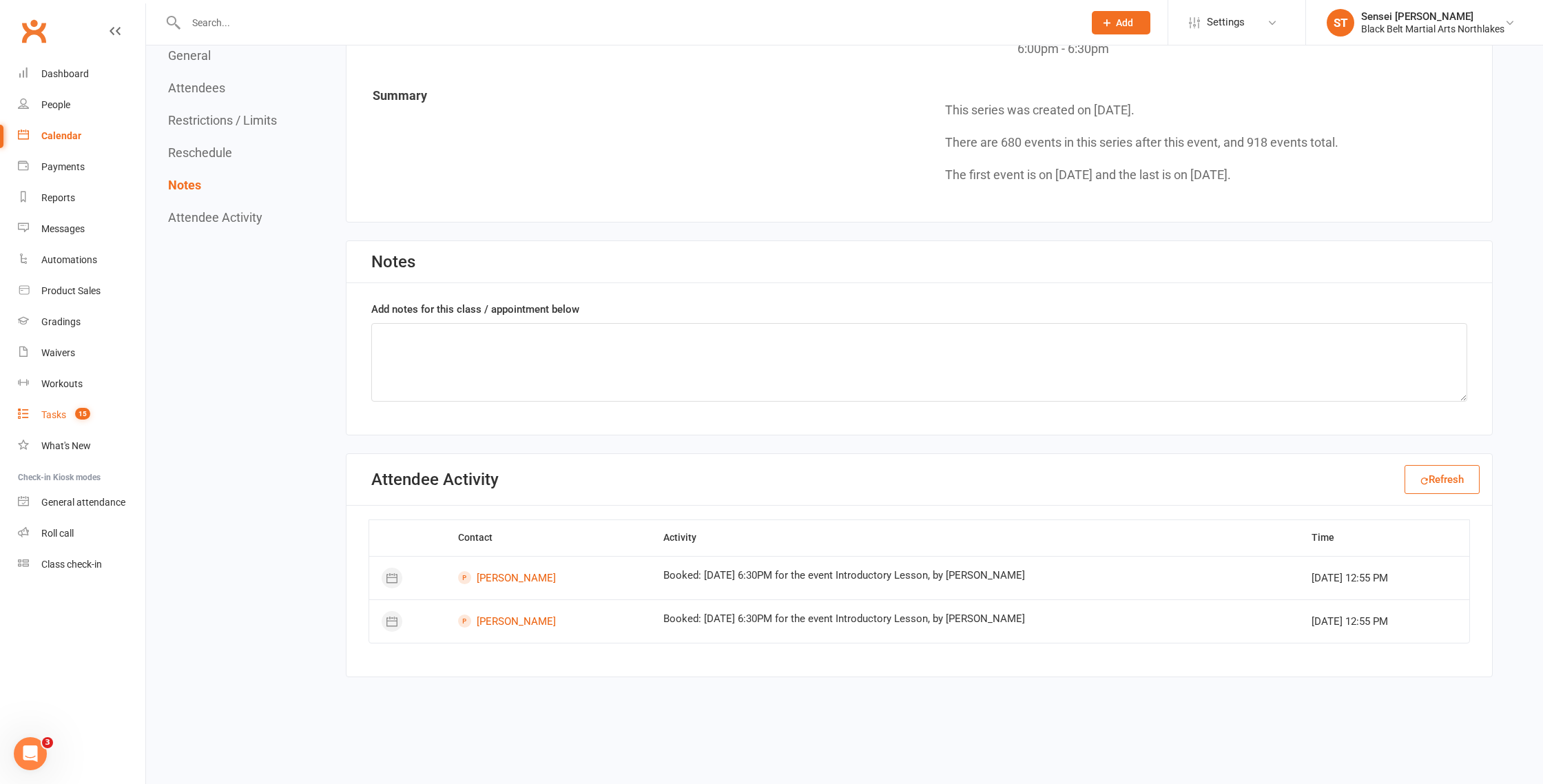
click at [48, 413] on div "Tasks" at bounding box center [53, 415] width 24 height 11
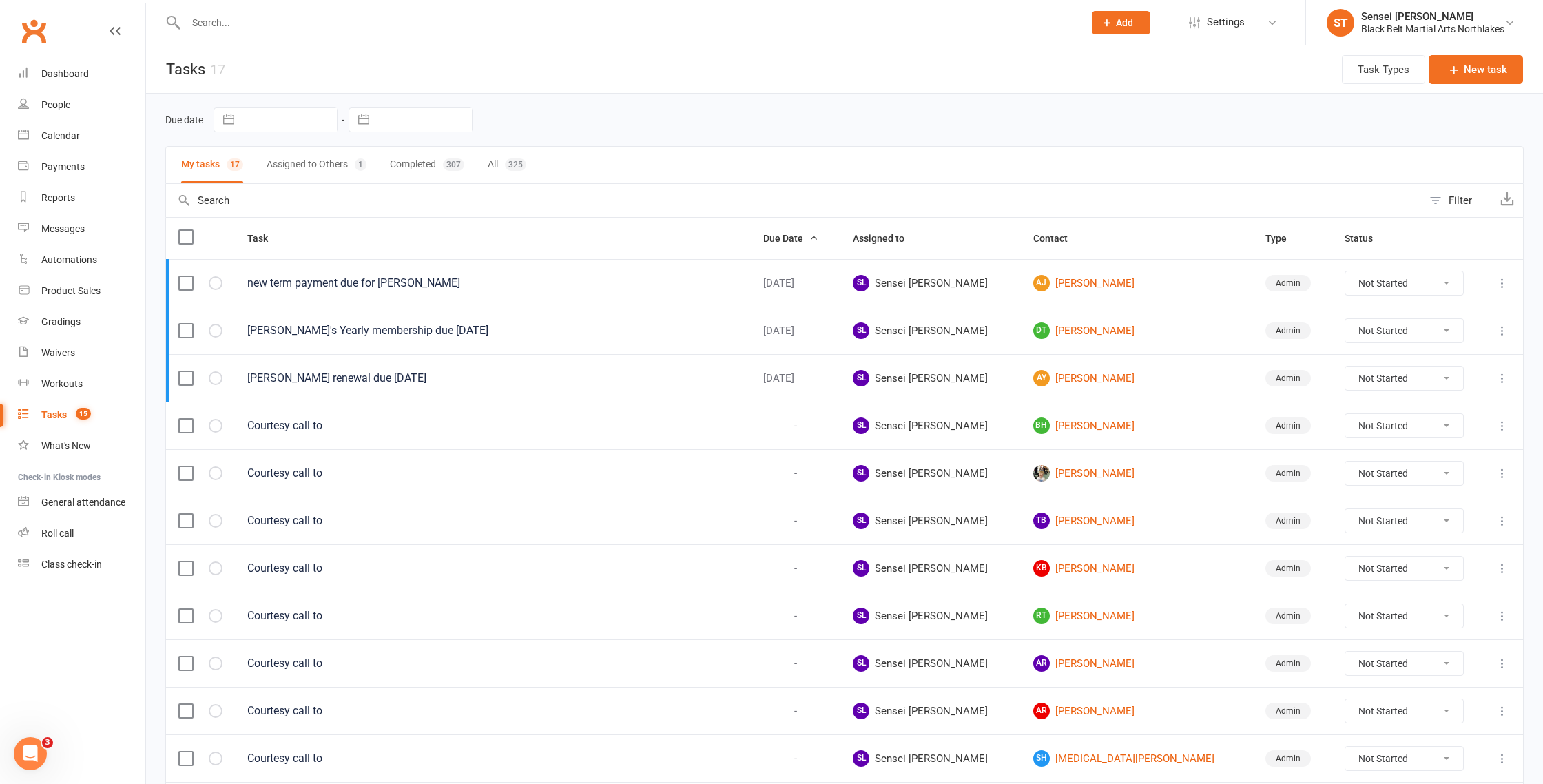
click at [262, 23] on input "text" at bounding box center [628, 22] width 892 height 19
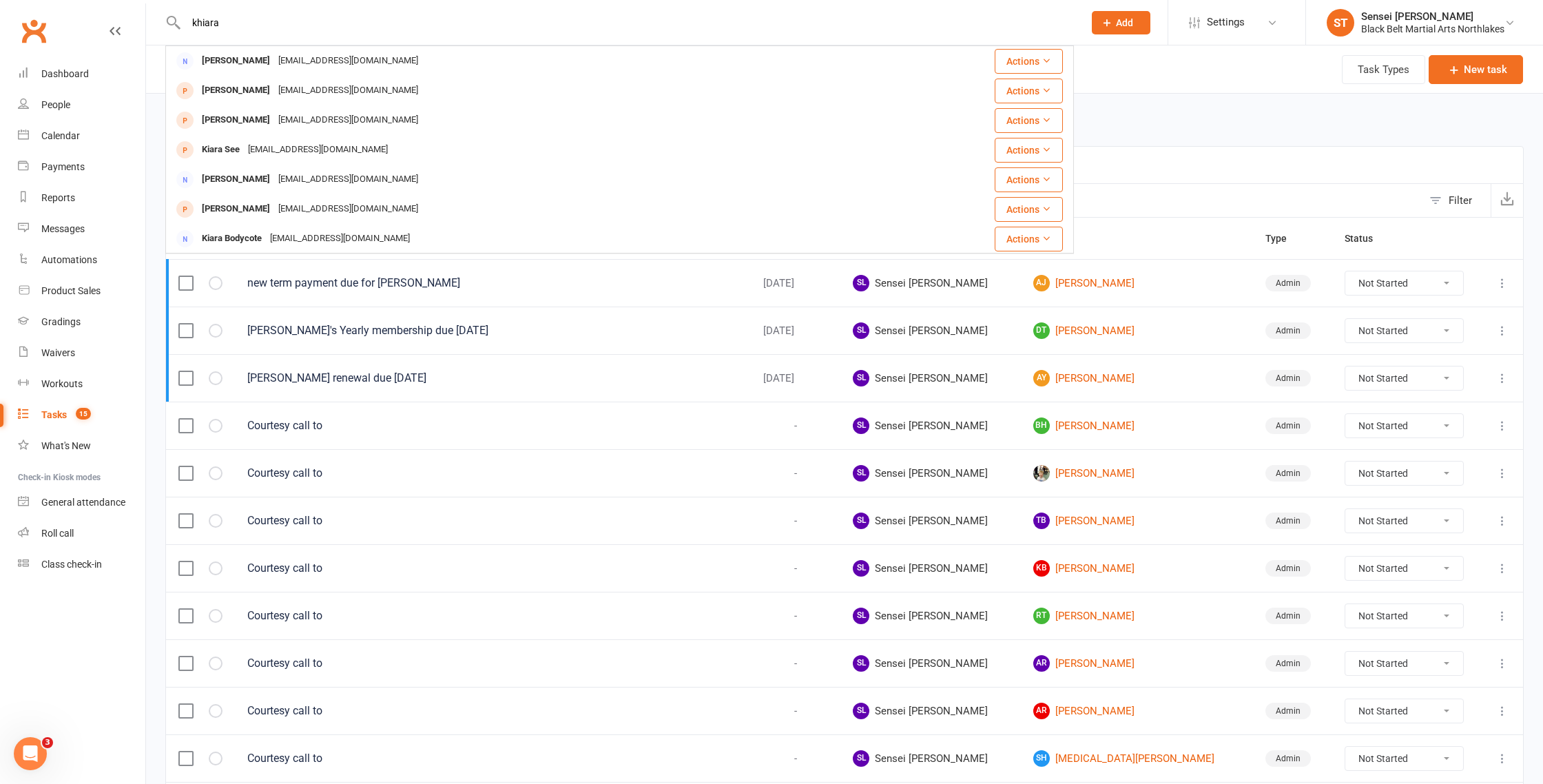
type input "khiara"
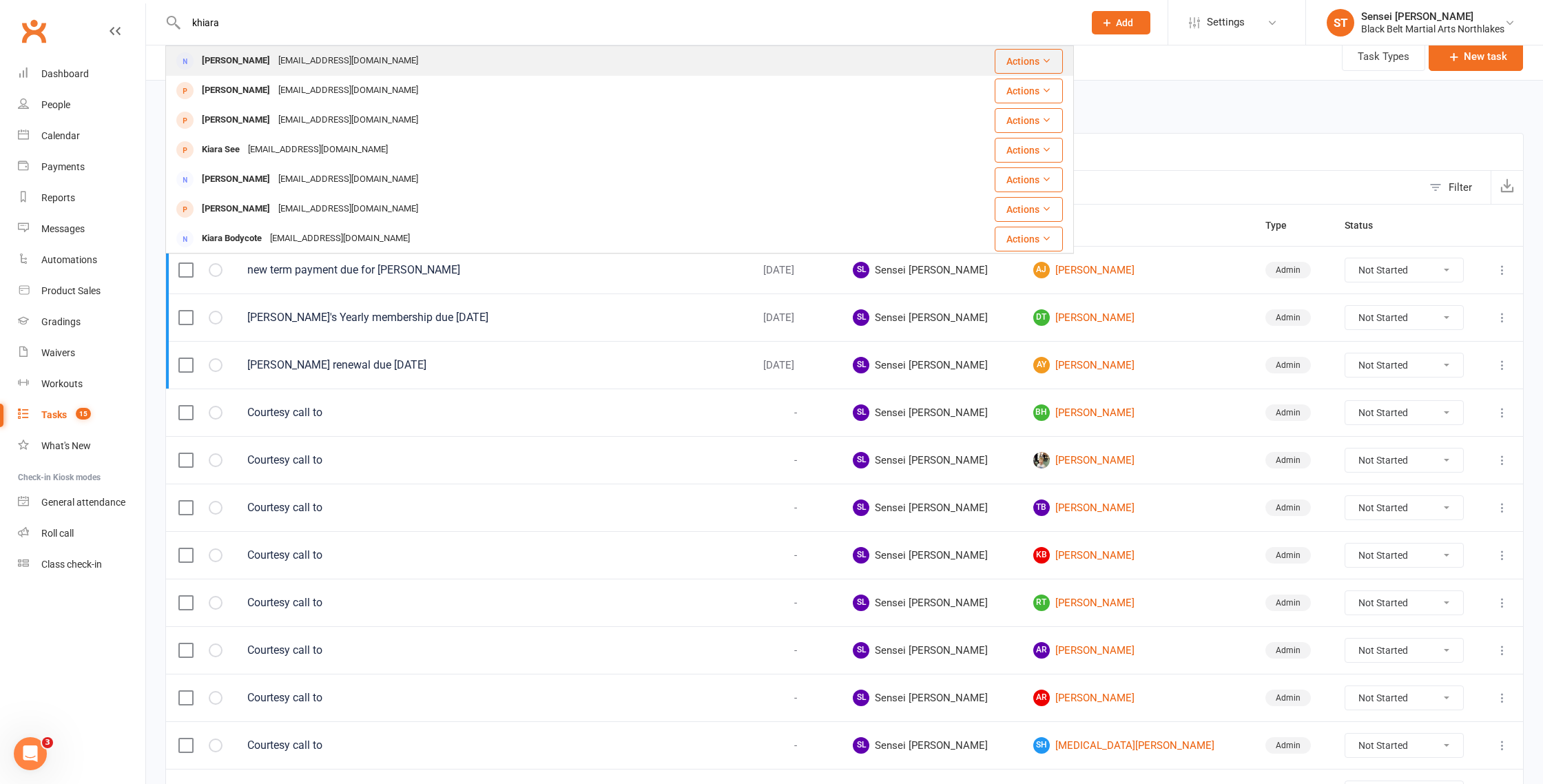
click at [206, 59] on div "[PERSON_NAME]" at bounding box center [235, 61] width 76 height 20
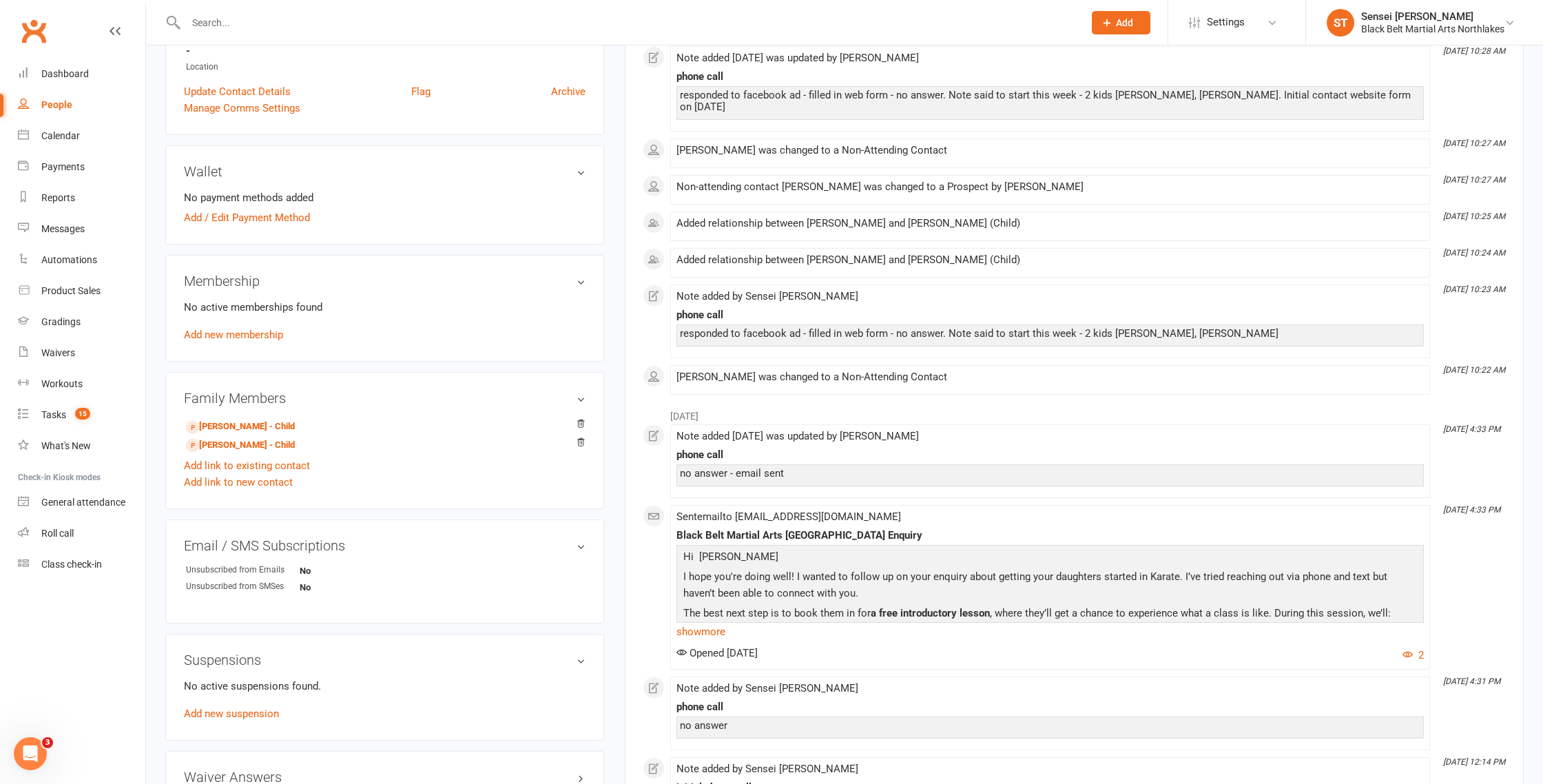
scroll to position [349, 0]
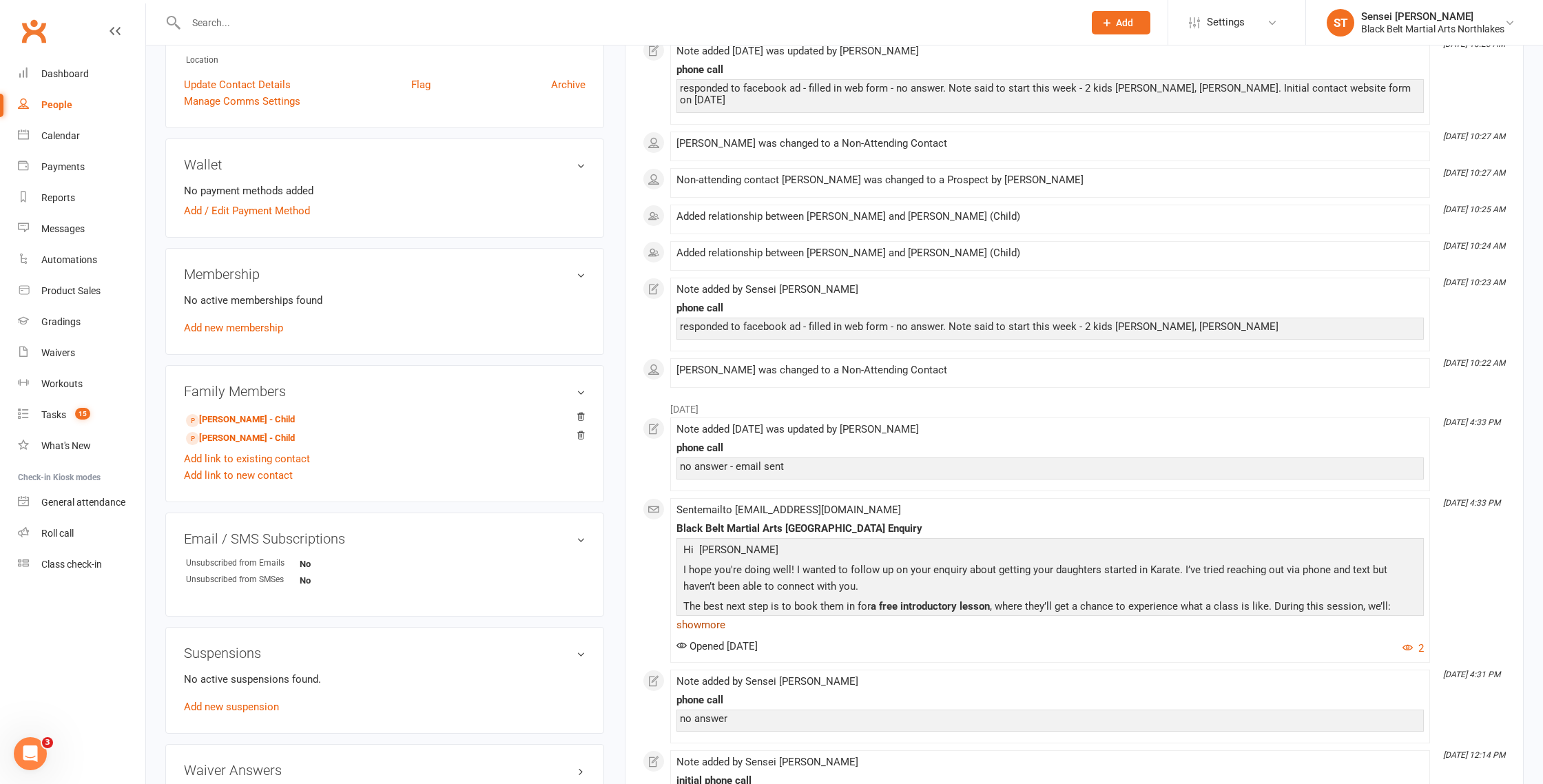
click at [709, 615] on link "show more" at bounding box center [1049, 624] width 747 height 19
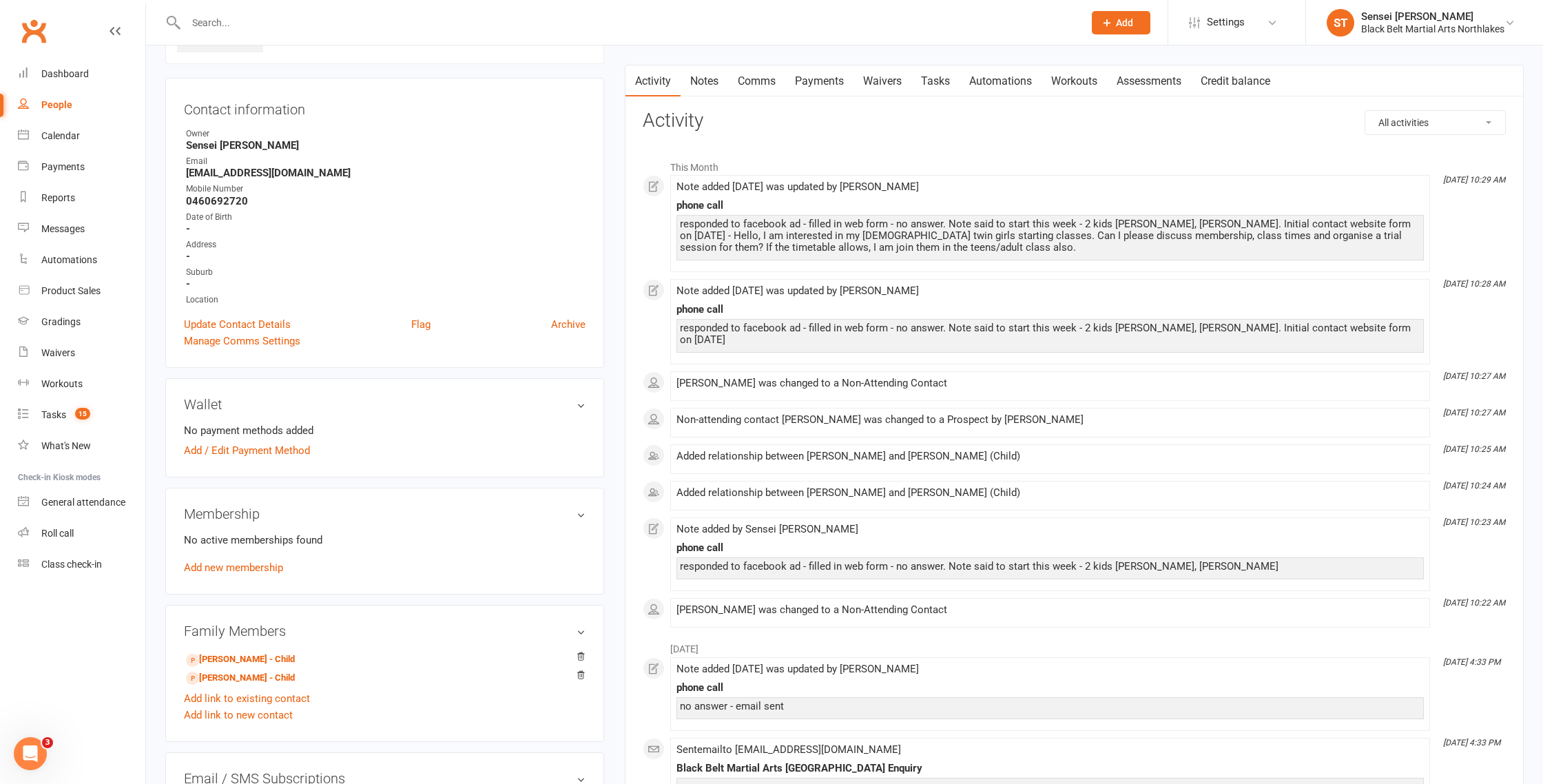
scroll to position [0, 0]
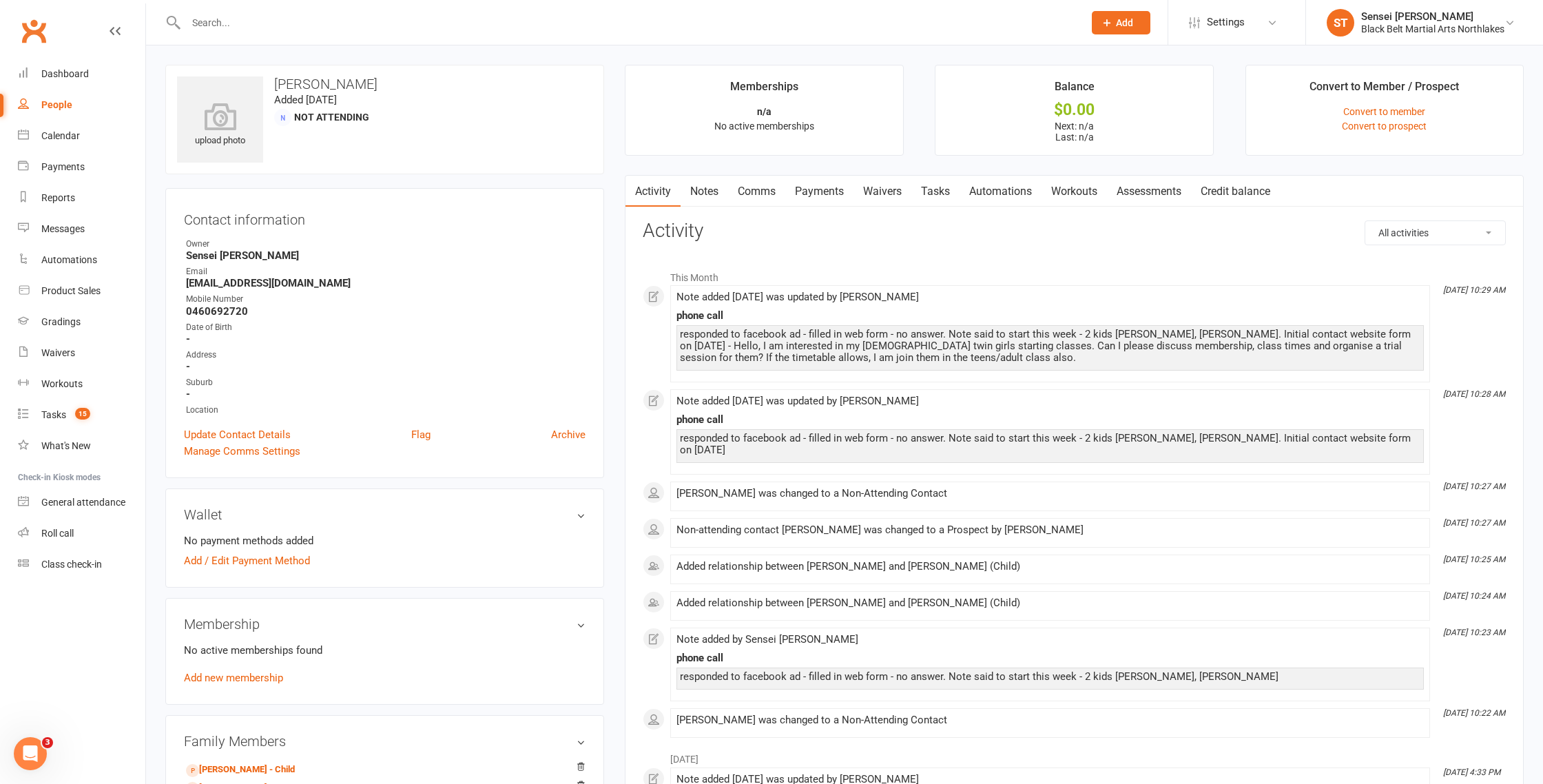
click at [706, 191] on link "Notes" at bounding box center [704, 191] width 47 height 32
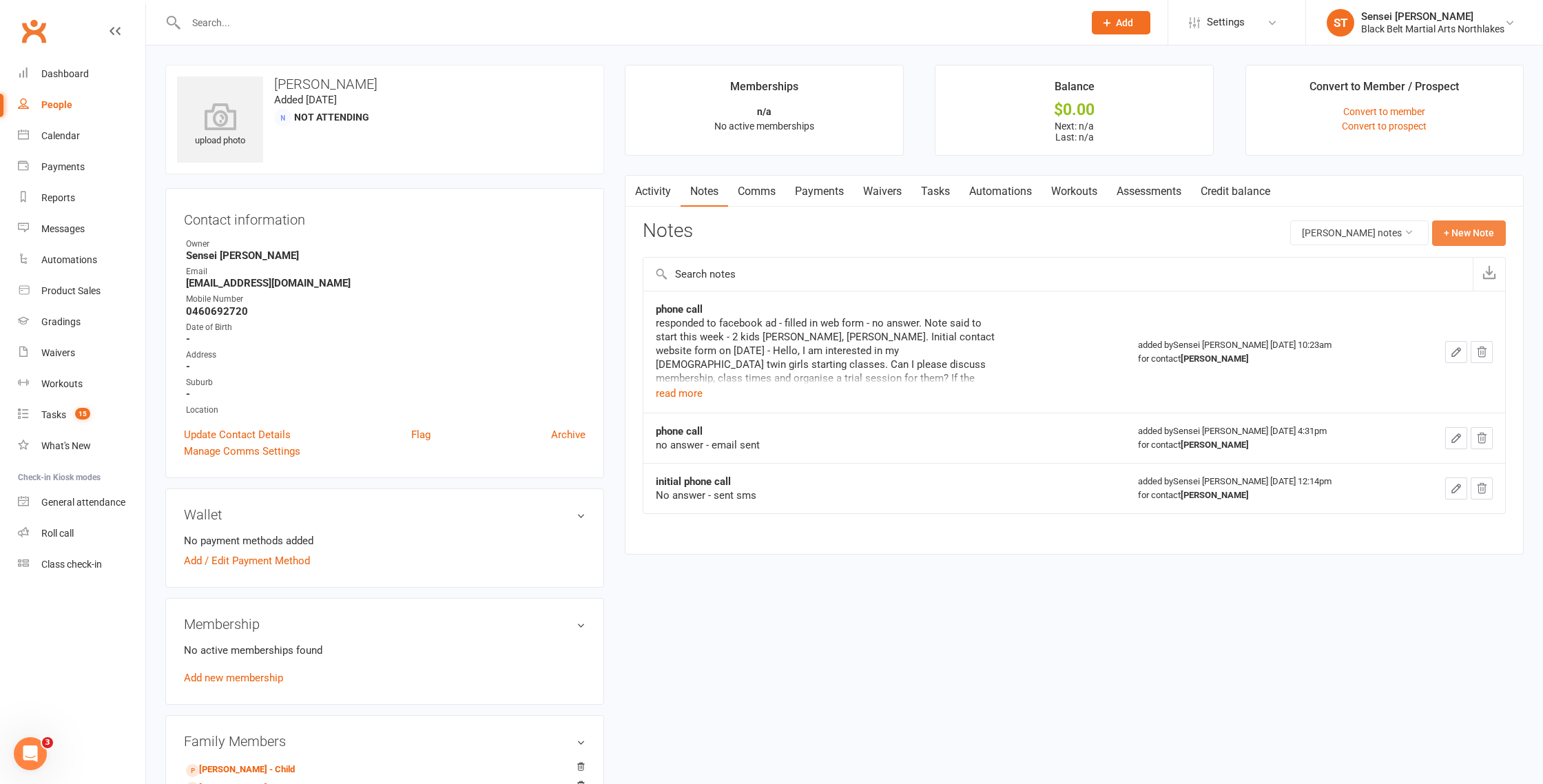
click at [1473, 232] on button "+ New Note" at bounding box center [1469, 232] width 73 height 24
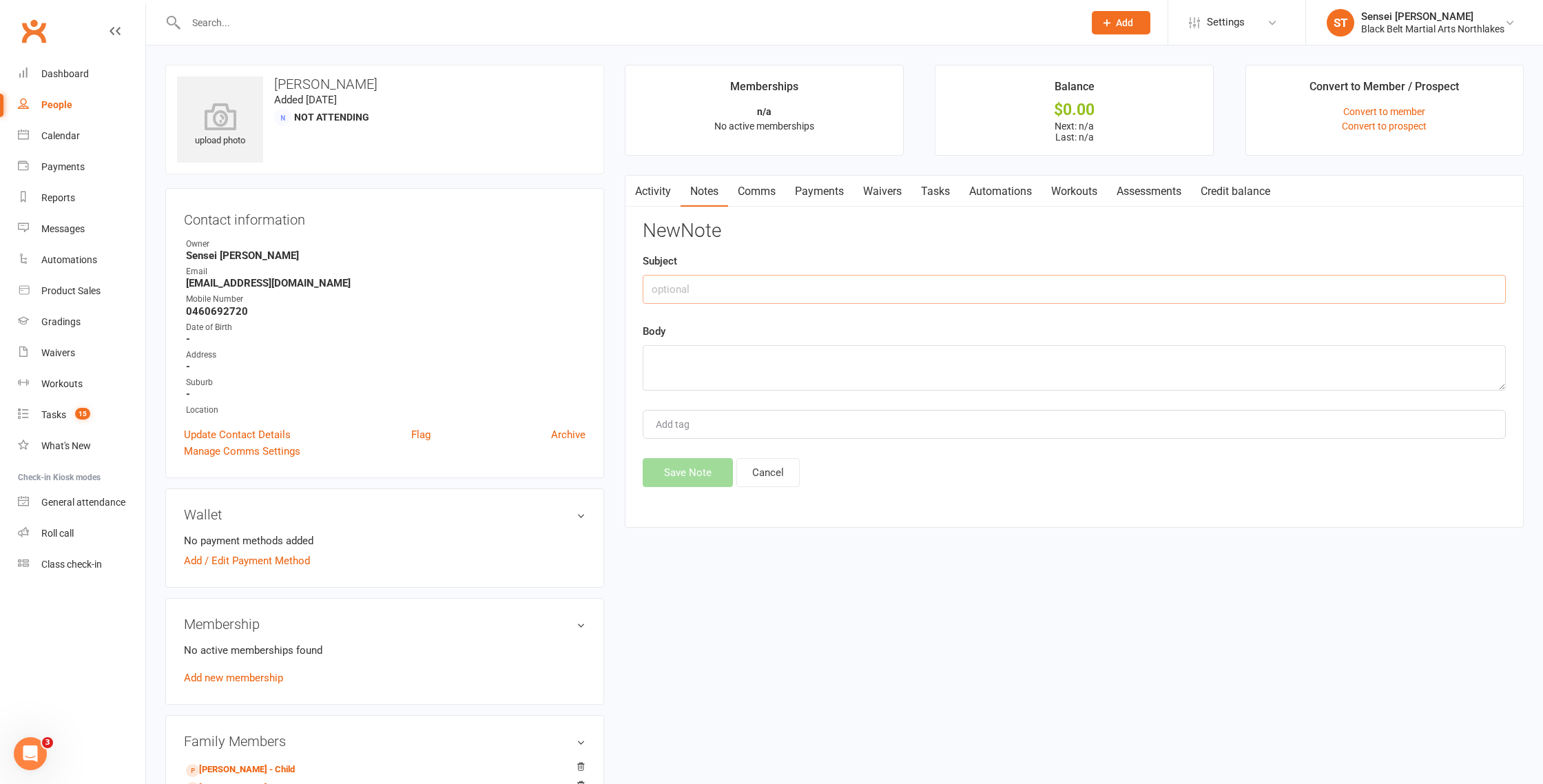
click at [765, 292] on input "text" at bounding box center [1074, 290] width 863 height 29
type input "initial phone call"
click at [690, 349] on textarea at bounding box center [1074, 368] width 863 height 45
drag, startPoint x: 750, startPoint y: 359, endPoint x: 813, endPoint y: 364, distance: 63.2
click at [751, 359] on textarea "booked intro [DATE] 6.30pm" at bounding box center [1074, 368] width 863 height 45
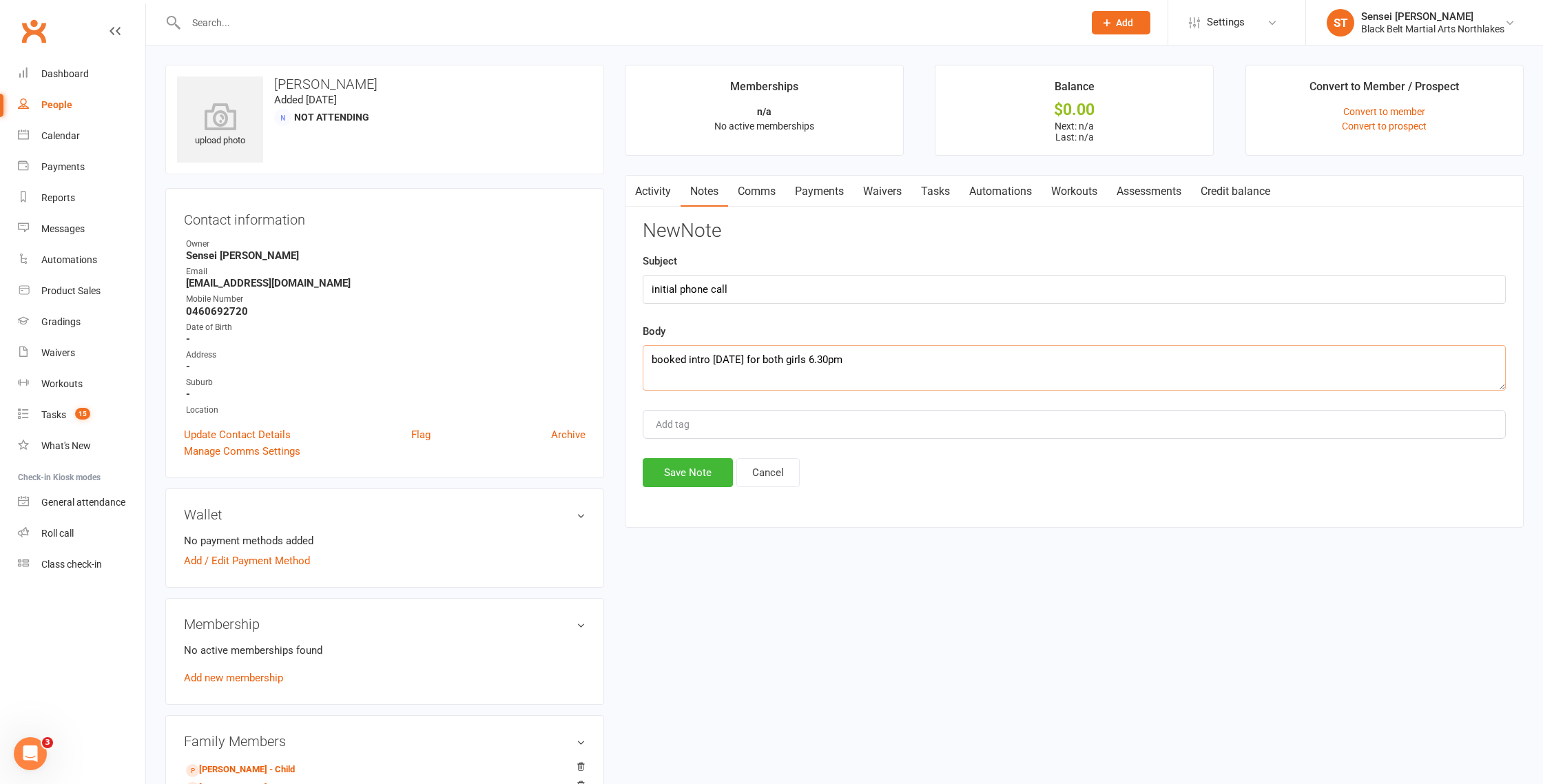
scroll to position [1, 0]
type textarea "booked intro [DATE] for both girls 6.30pm"
click at [695, 476] on button "Save Note" at bounding box center [688, 472] width 91 height 29
